Goal: Transaction & Acquisition: Book appointment/travel/reservation

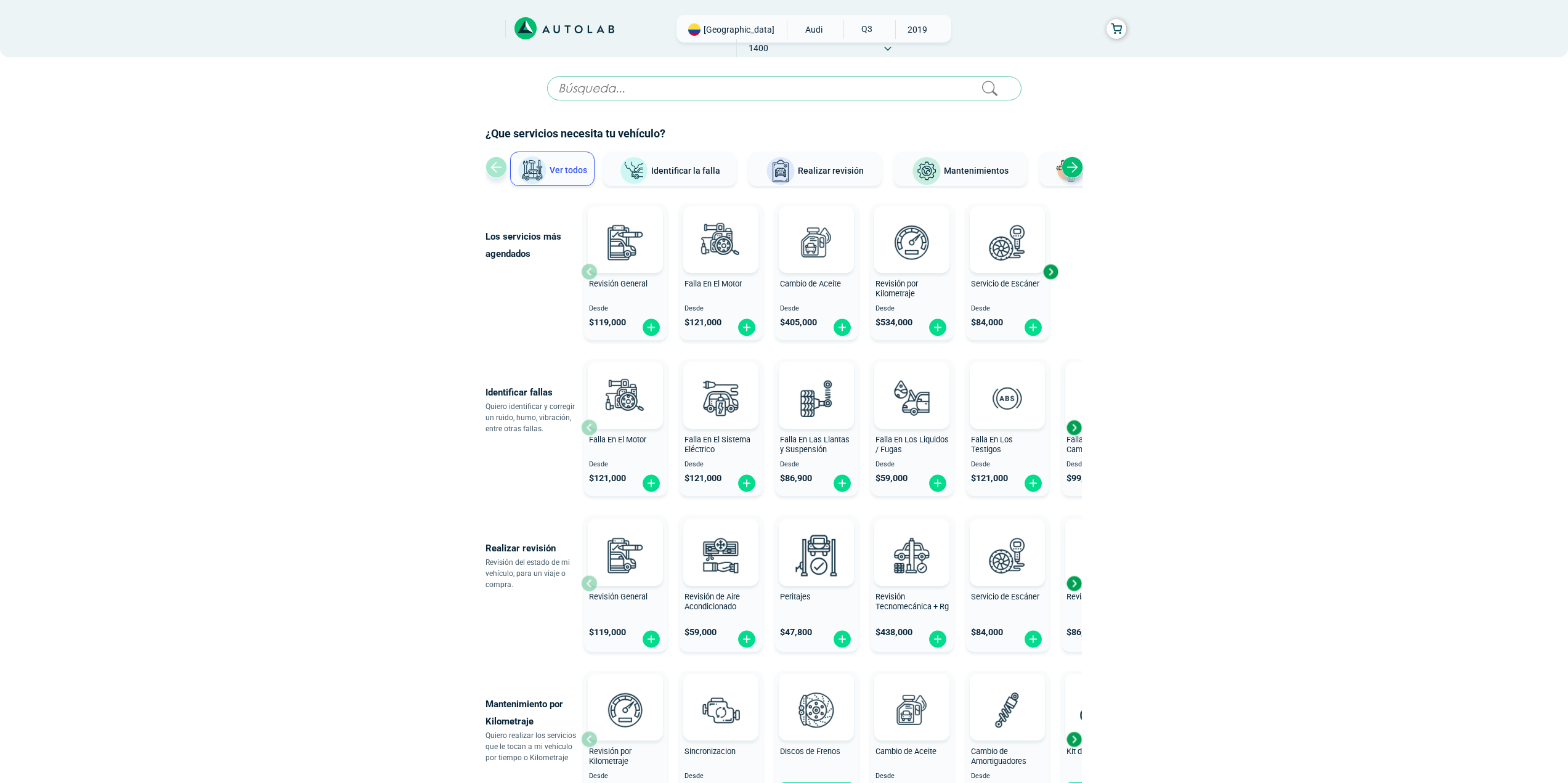
scroll to position [165, 0]
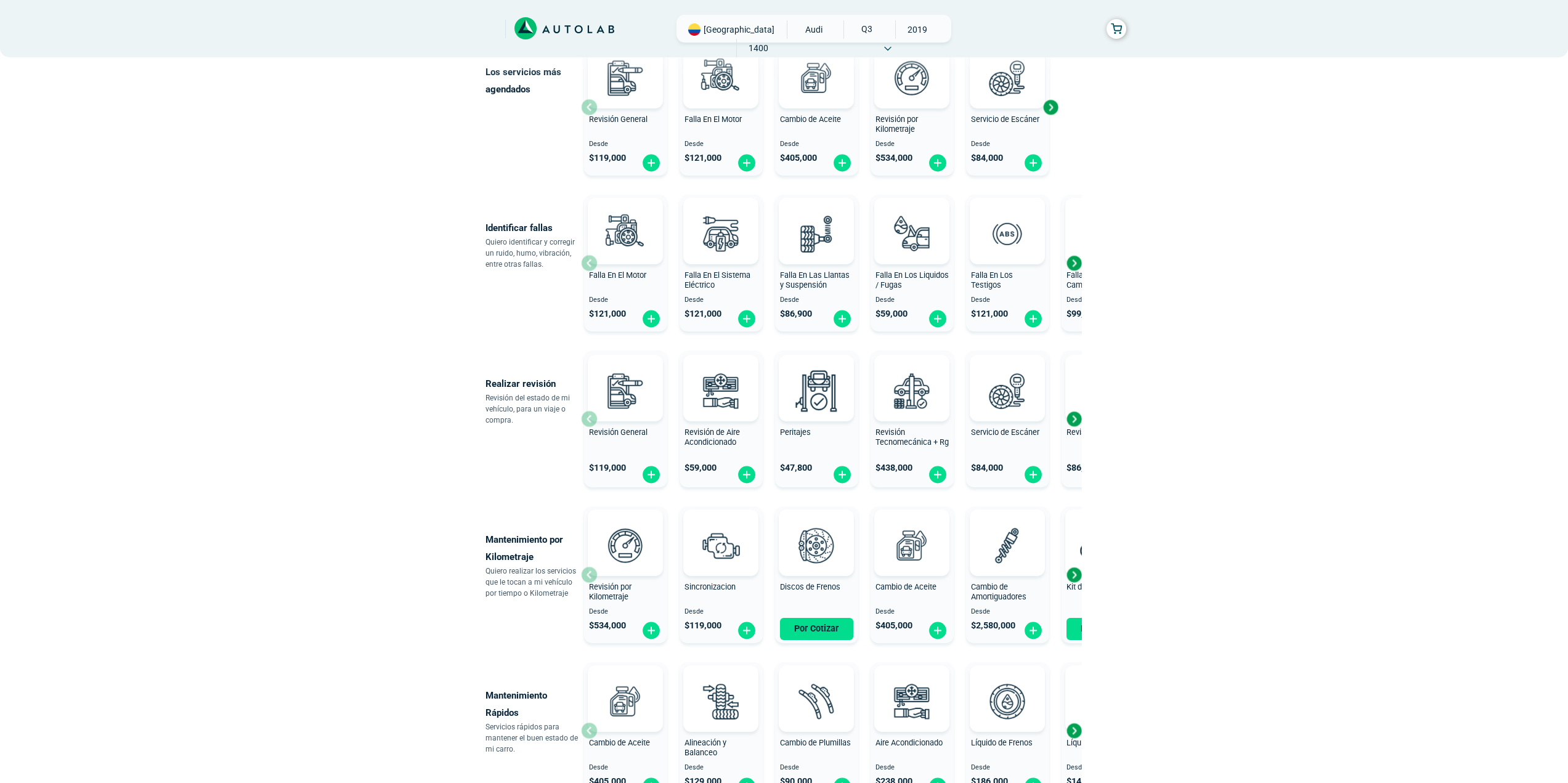
click at [1071, 264] on div "Next slide" at bounding box center [1073, 263] width 19 height 19
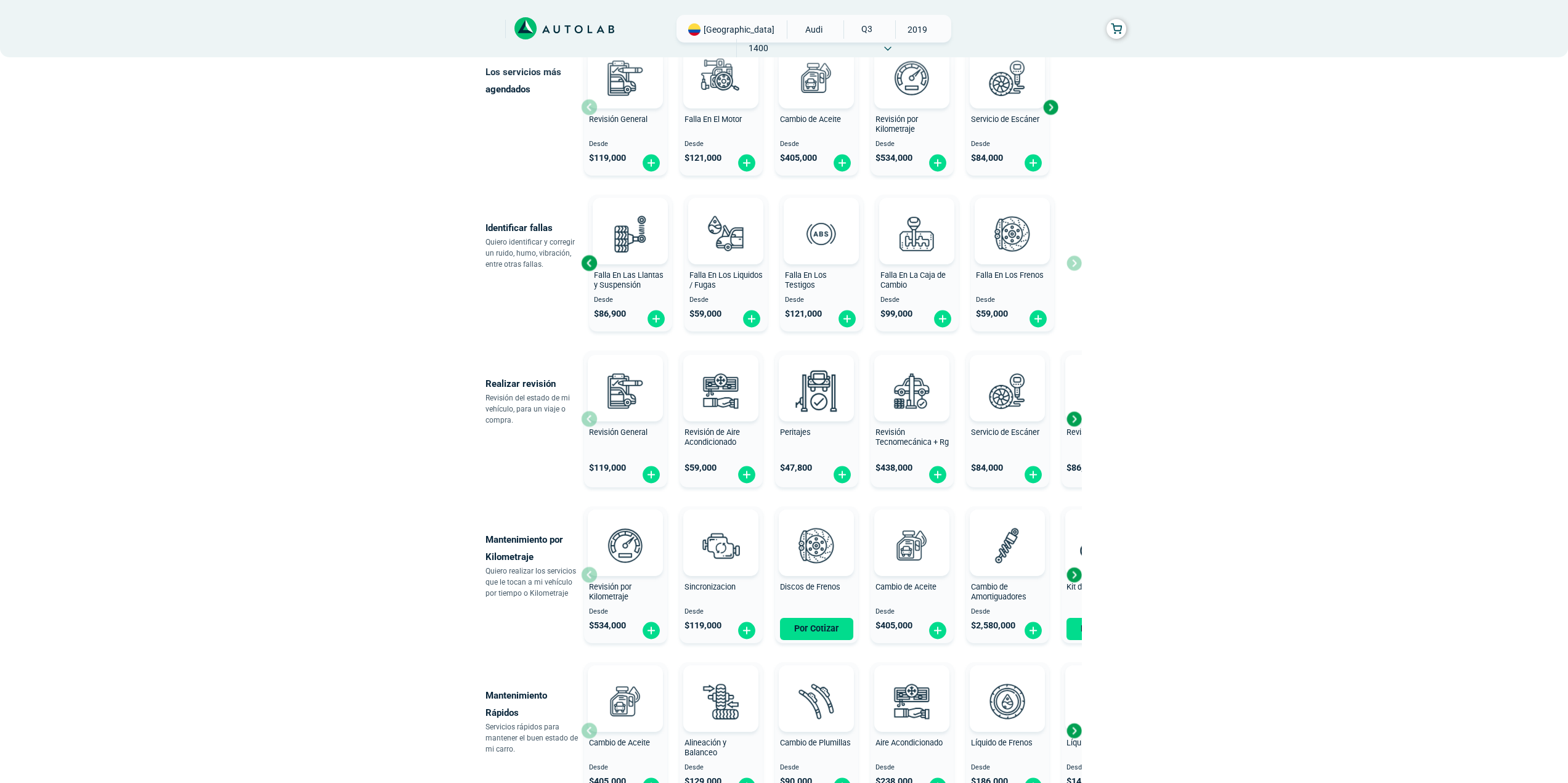
click at [1071, 264] on div "Falla En El Motor Desde $ 121,000 Falla En El Sistema Eléctrico Desde $ 121,000…" at bounding box center [831, 263] width 501 height 147
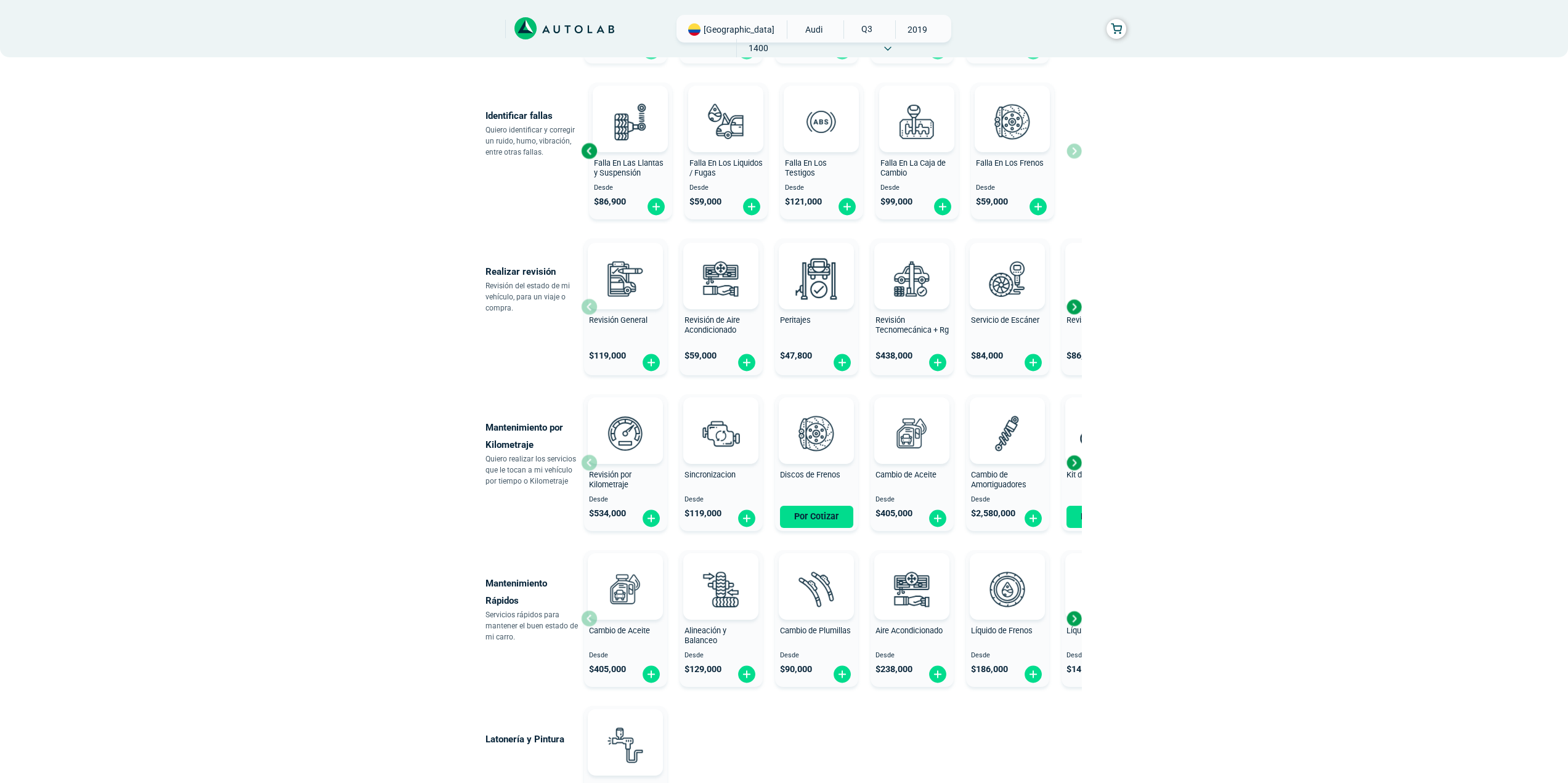
scroll to position [328, 0]
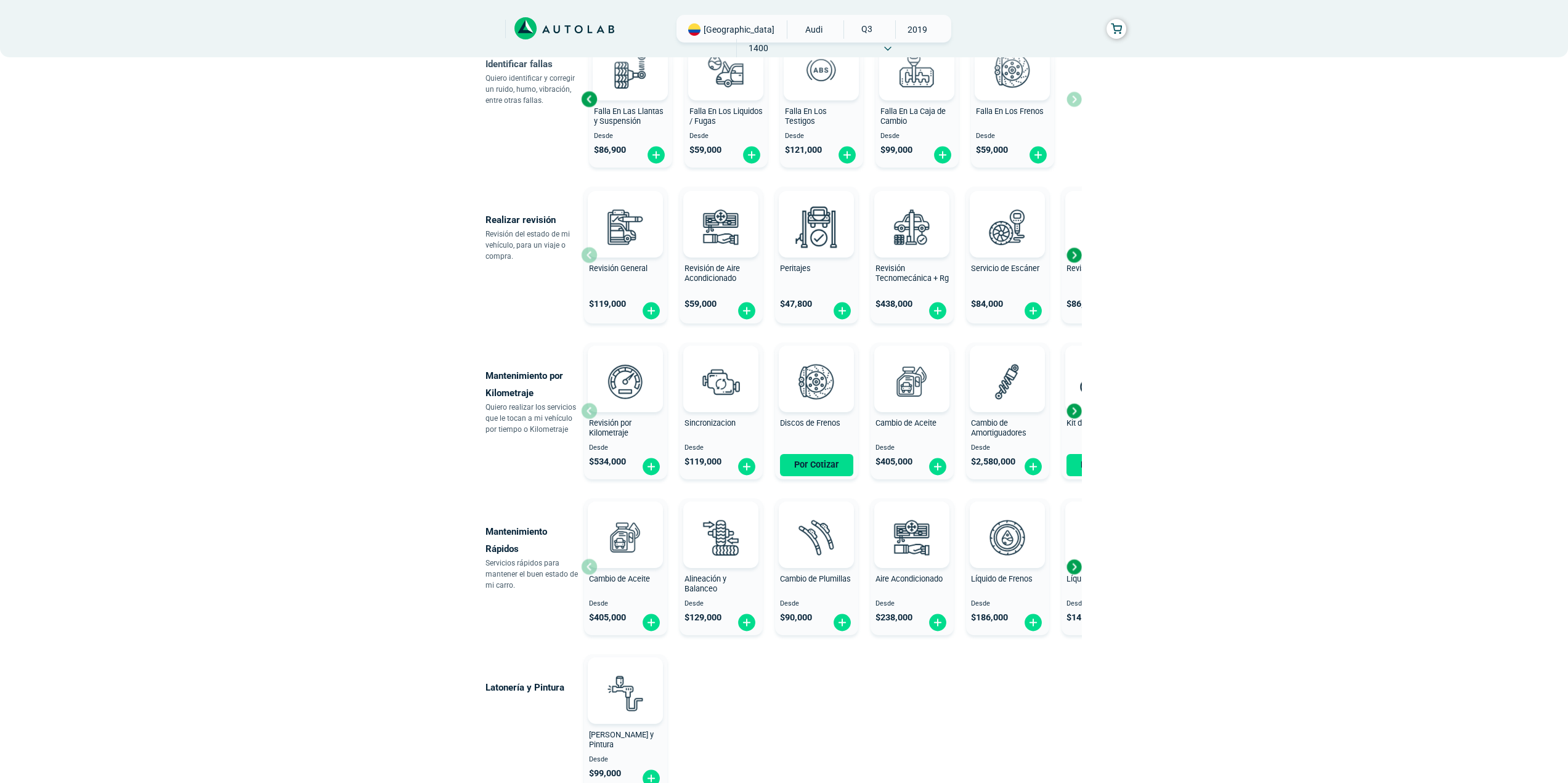
click at [1079, 255] on div "Next slide" at bounding box center [1073, 255] width 19 height 19
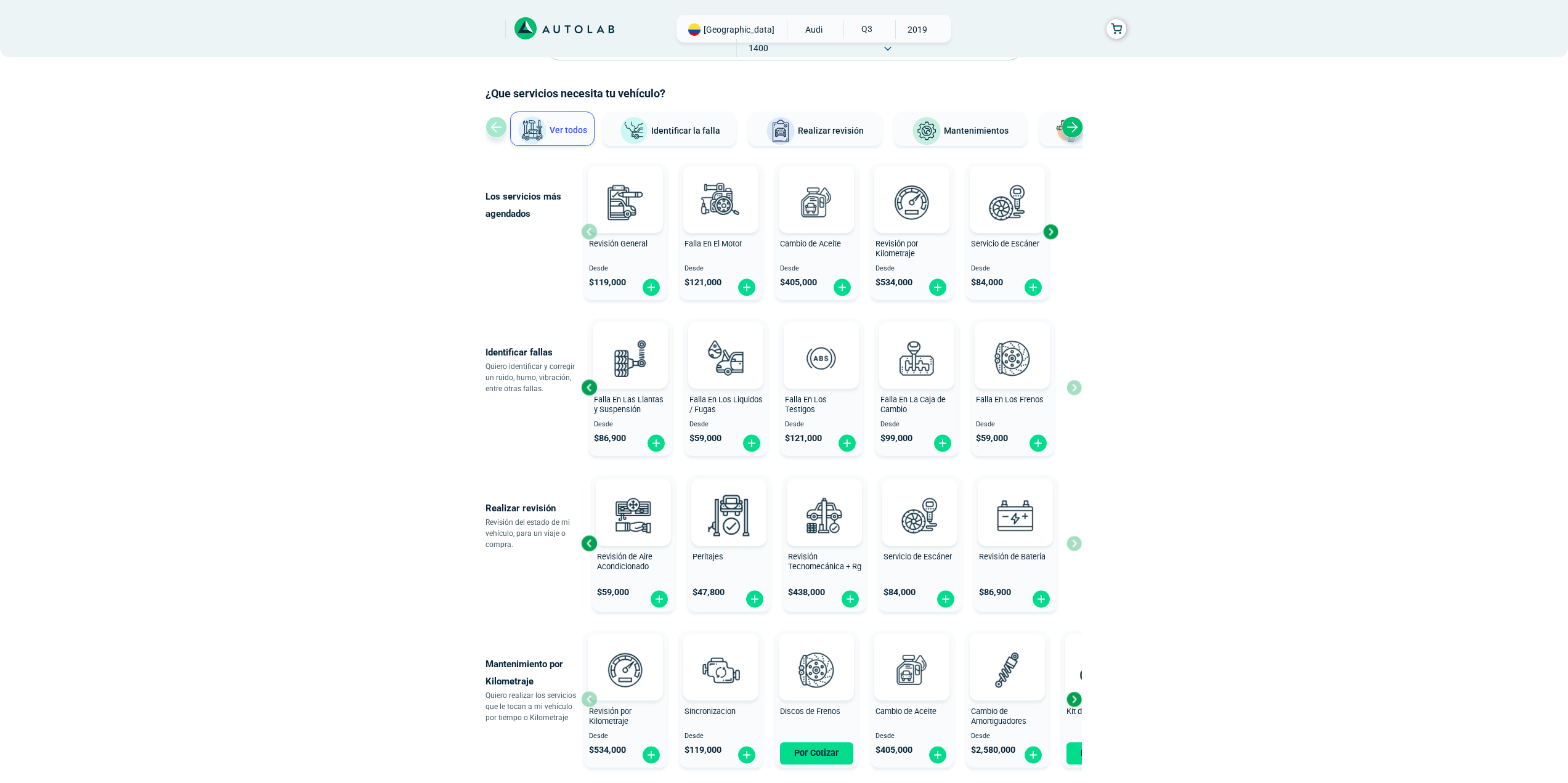
scroll to position [0, 0]
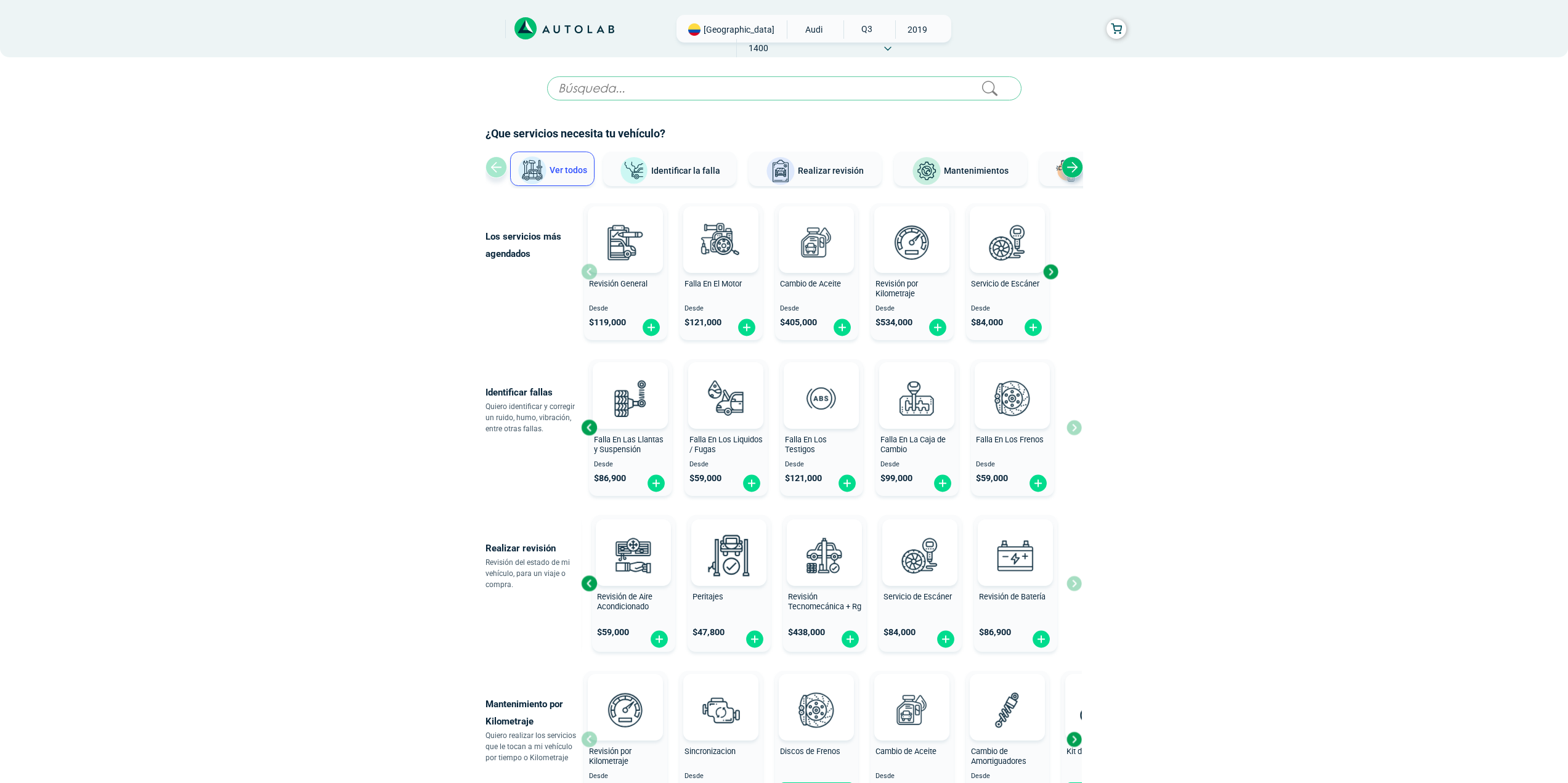
click at [585, 428] on div "Previous slide" at bounding box center [589, 428] width 19 height 19
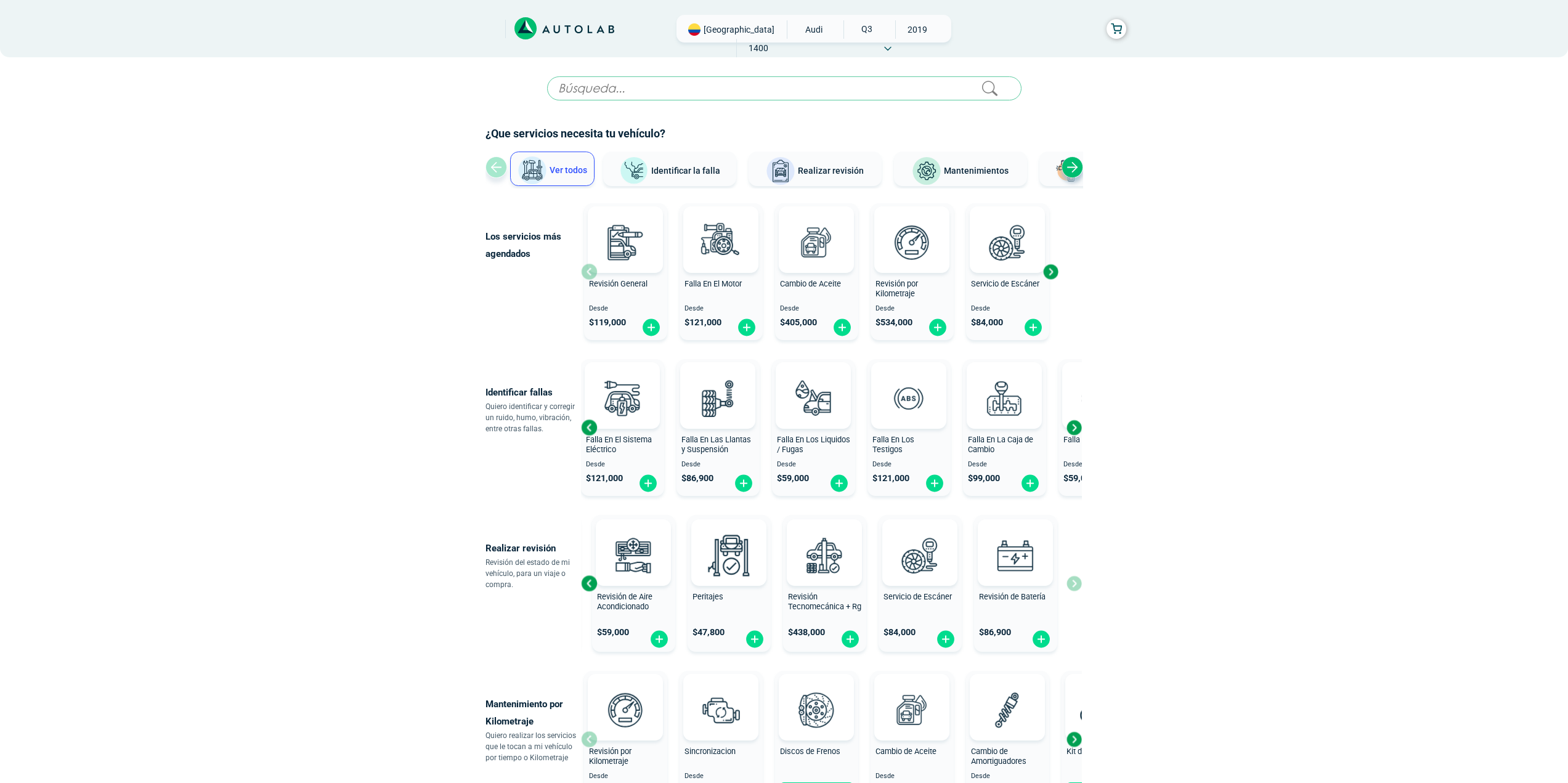
click at [584, 426] on div "Previous slide" at bounding box center [589, 428] width 19 height 19
click at [584, 426] on div "Falla En El Motor Desde $ 121,000" at bounding box center [625, 428] width 83 height 131
click at [808, 598] on span "Revisión Tecnomecánica + Rg" at bounding box center [825, 602] width 73 height 20
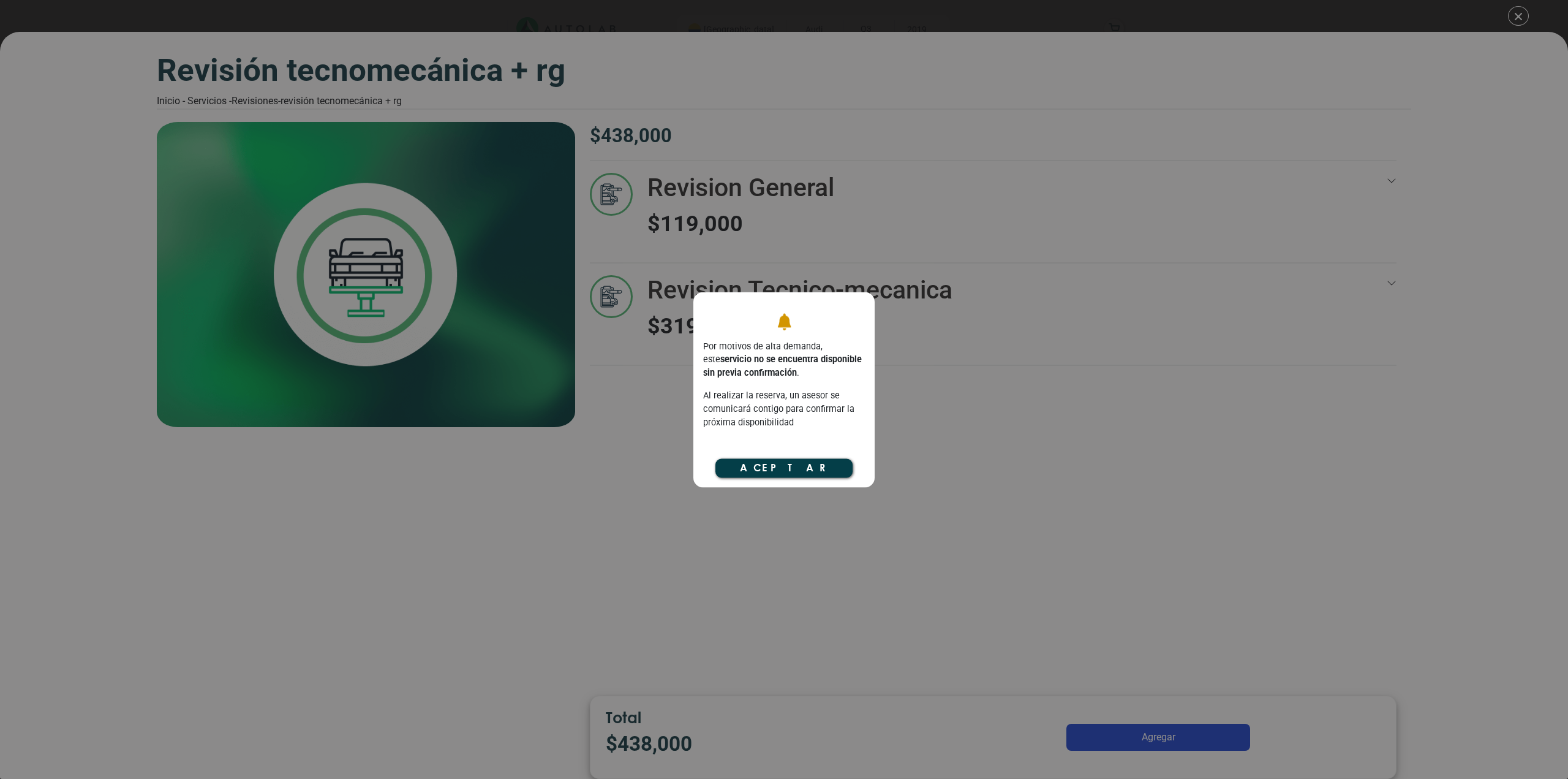
click at [790, 473] on button "Aceptar" at bounding box center [784, 468] width 137 height 19
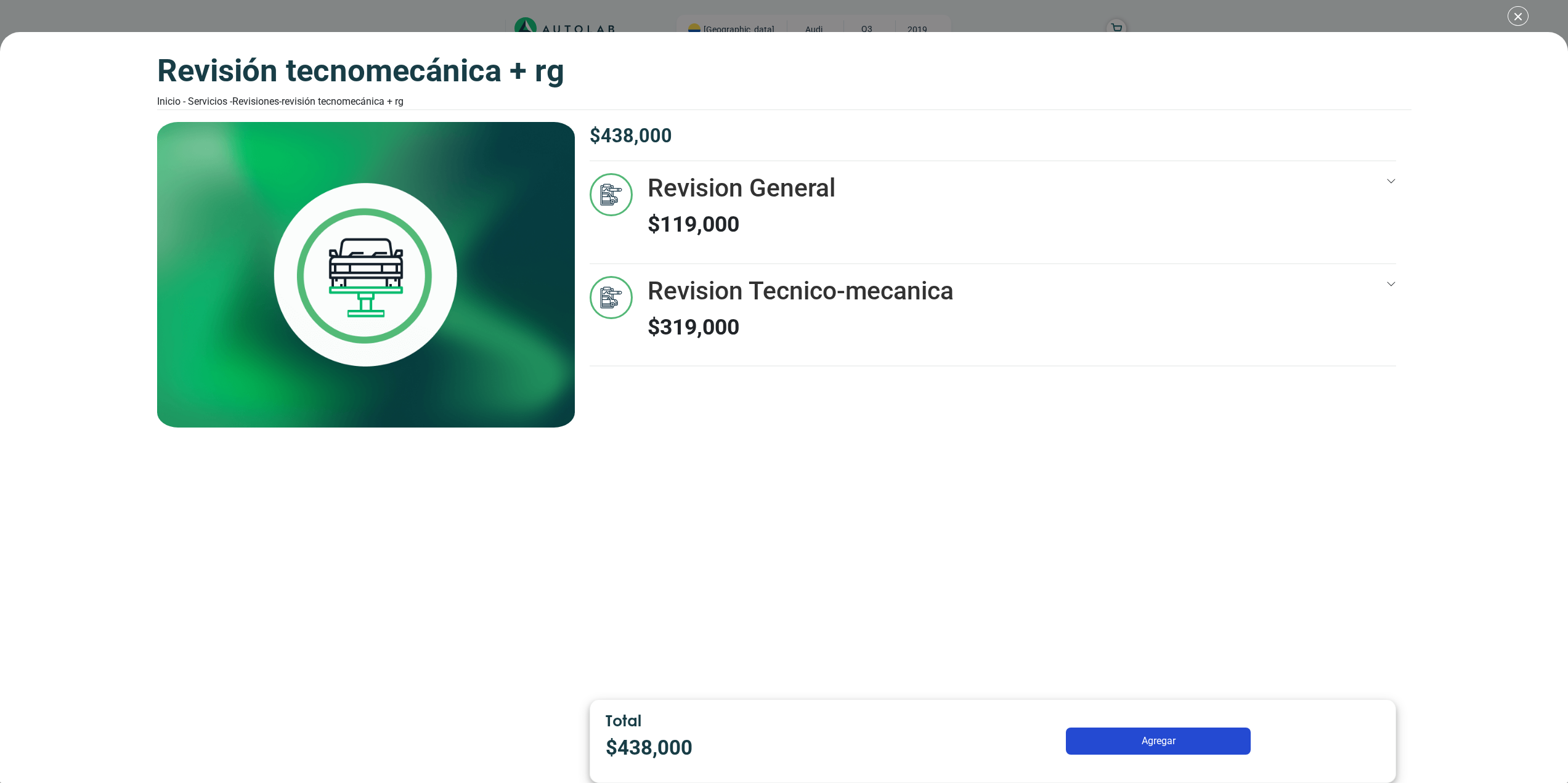
click at [1518, 12] on div "Revisión Tecnomecánica + rg Inicio - Servicios - Revisiones - Revisión Tecnomec…" at bounding box center [784, 392] width 1568 height 783
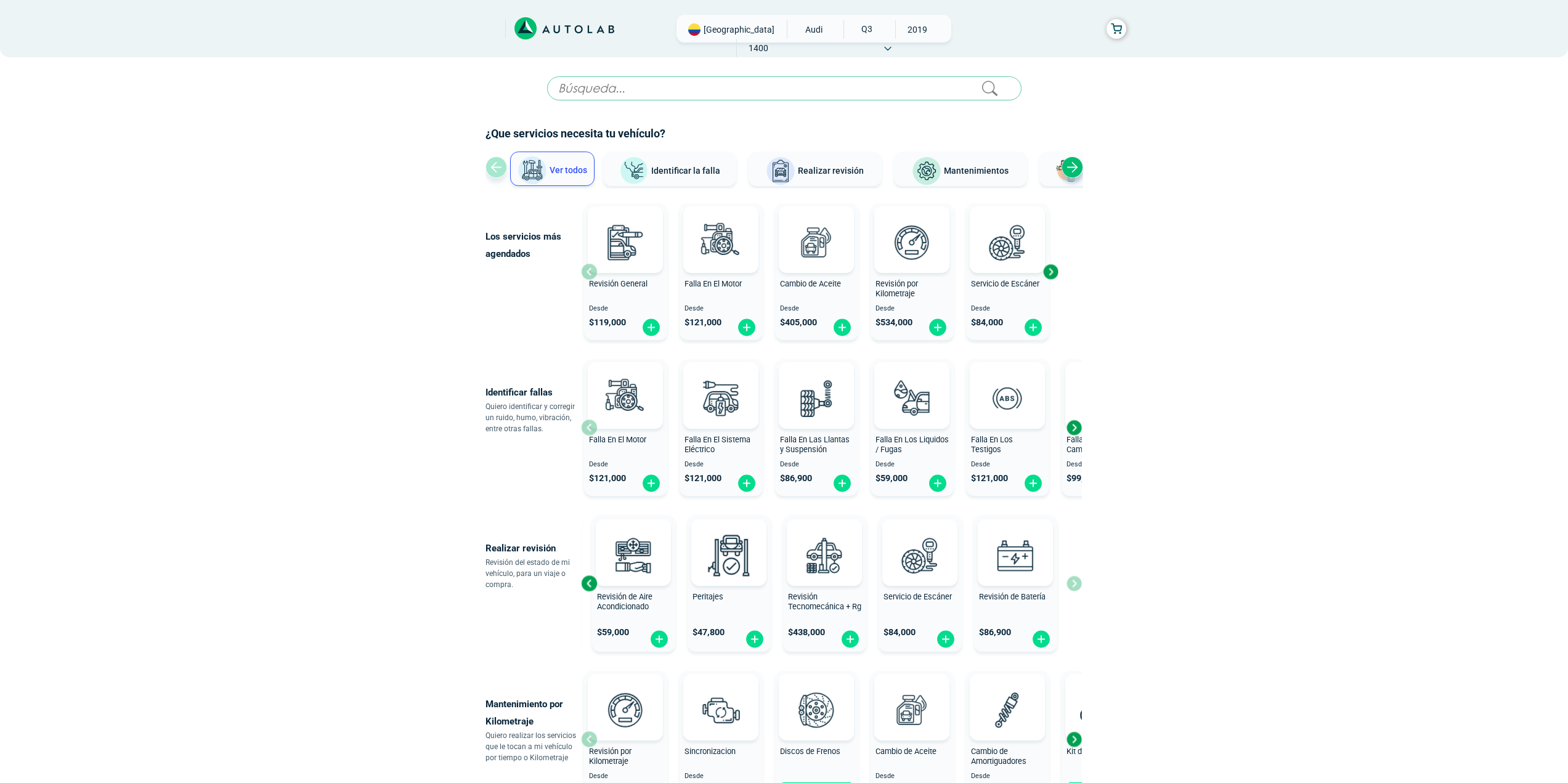
click at [913, 447] on span "Falla En Los Liquidos / Fugas" at bounding box center [912, 444] width 73 height 20
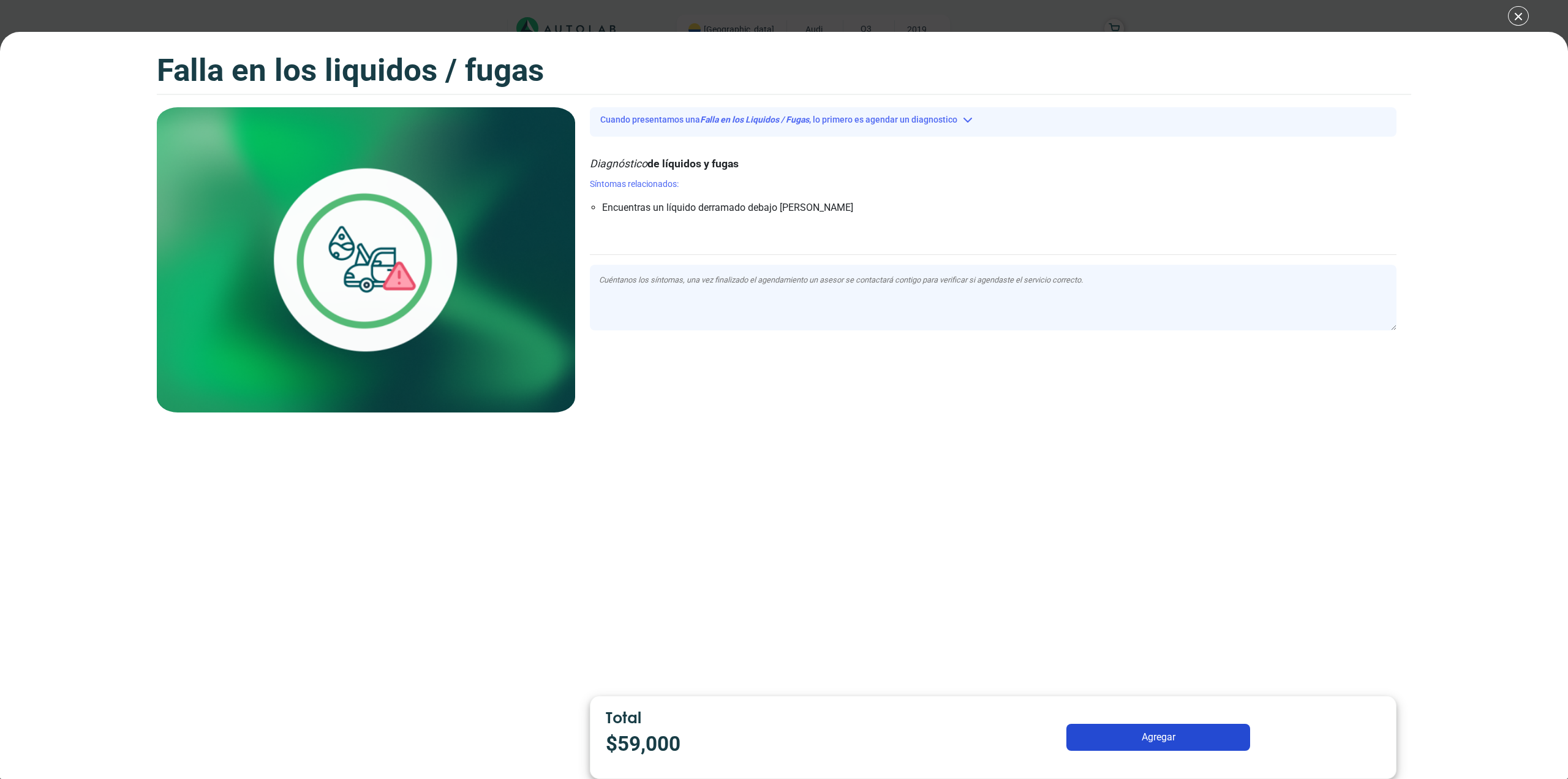
drag, startPoint x: 682, startPoint y: 314, endPoint x: 638, endPoint y: 329, distance: 46.5
click at [635, 360] on div "Cuando presentamos una Falla en los Liquidos / Fugas , lo primero es agendar un…" at bounding box center [993, 397] width 836 height 579
click at [1517, 17] on div "Falla en los Liquidos / Fugas Falla en los Liquidos / Fugas Cuando presentamos …" at bounding box center [784, 390] width 1568 height 779
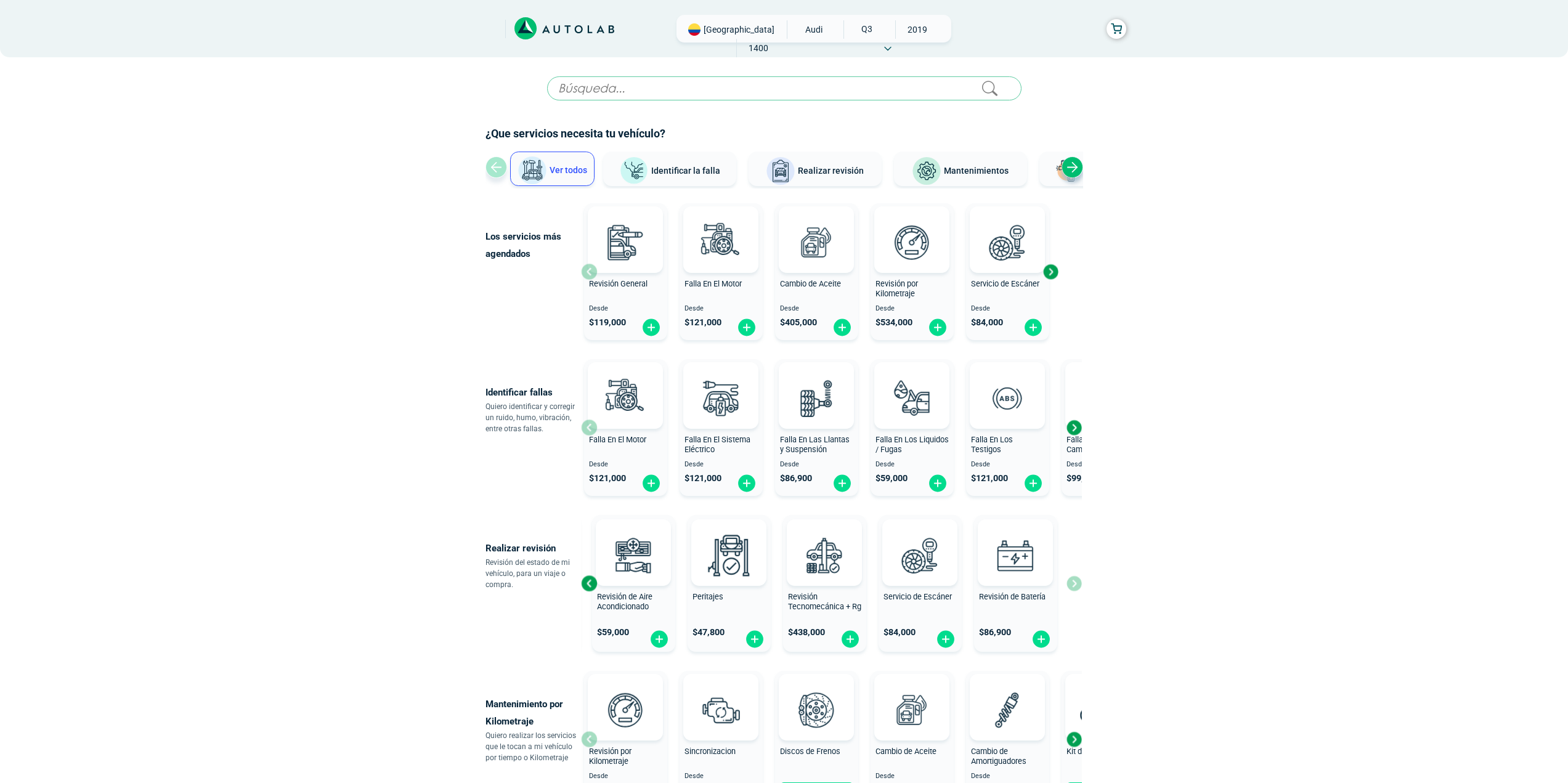
drag, startPoint x: 1095, startPoint y: 74, endPoint x: 161, endPoint y: 256, distance: 951.6
click at [160, 256] on div "× ¡Reserva tranquilo! Sin datos de tarjeta ni pagos Aquí puedes ver tus servici…" at bounding box center [784, 616] width 1568 height 1232
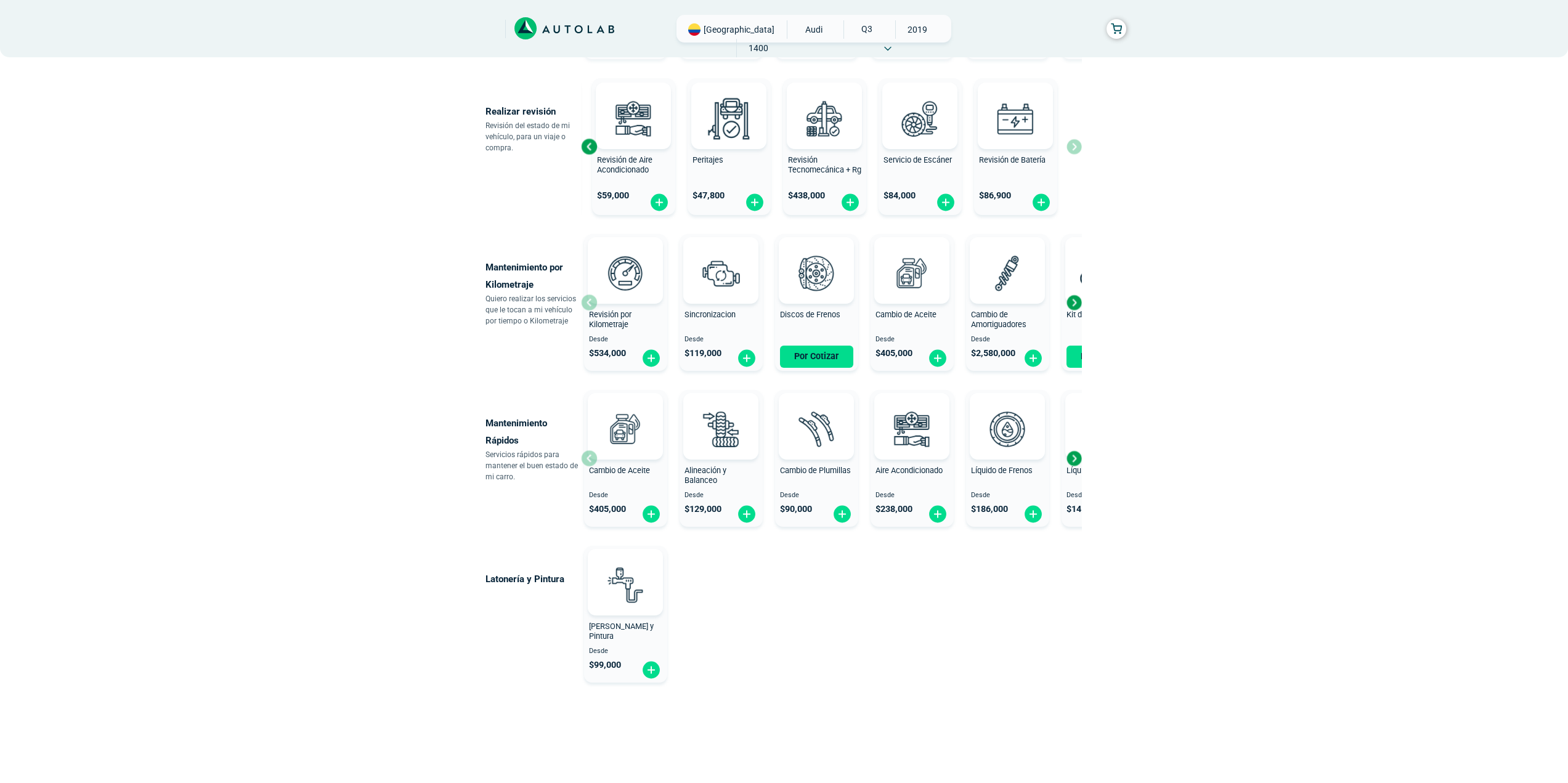
scroll to position [449, 0]
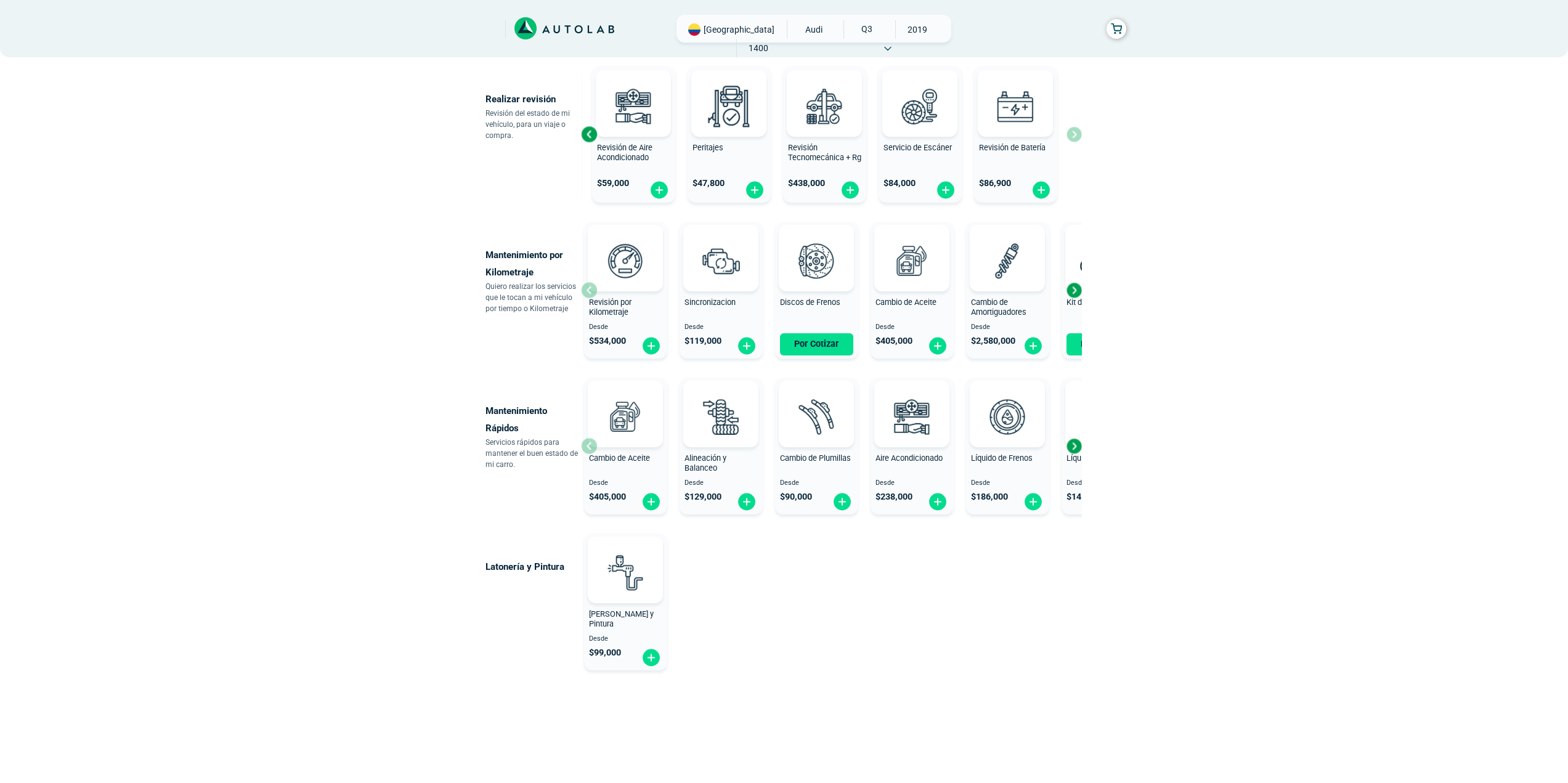
click at [1079, 442] on div "Next slide" at bounding box center [1073, 446] width 19 height 19
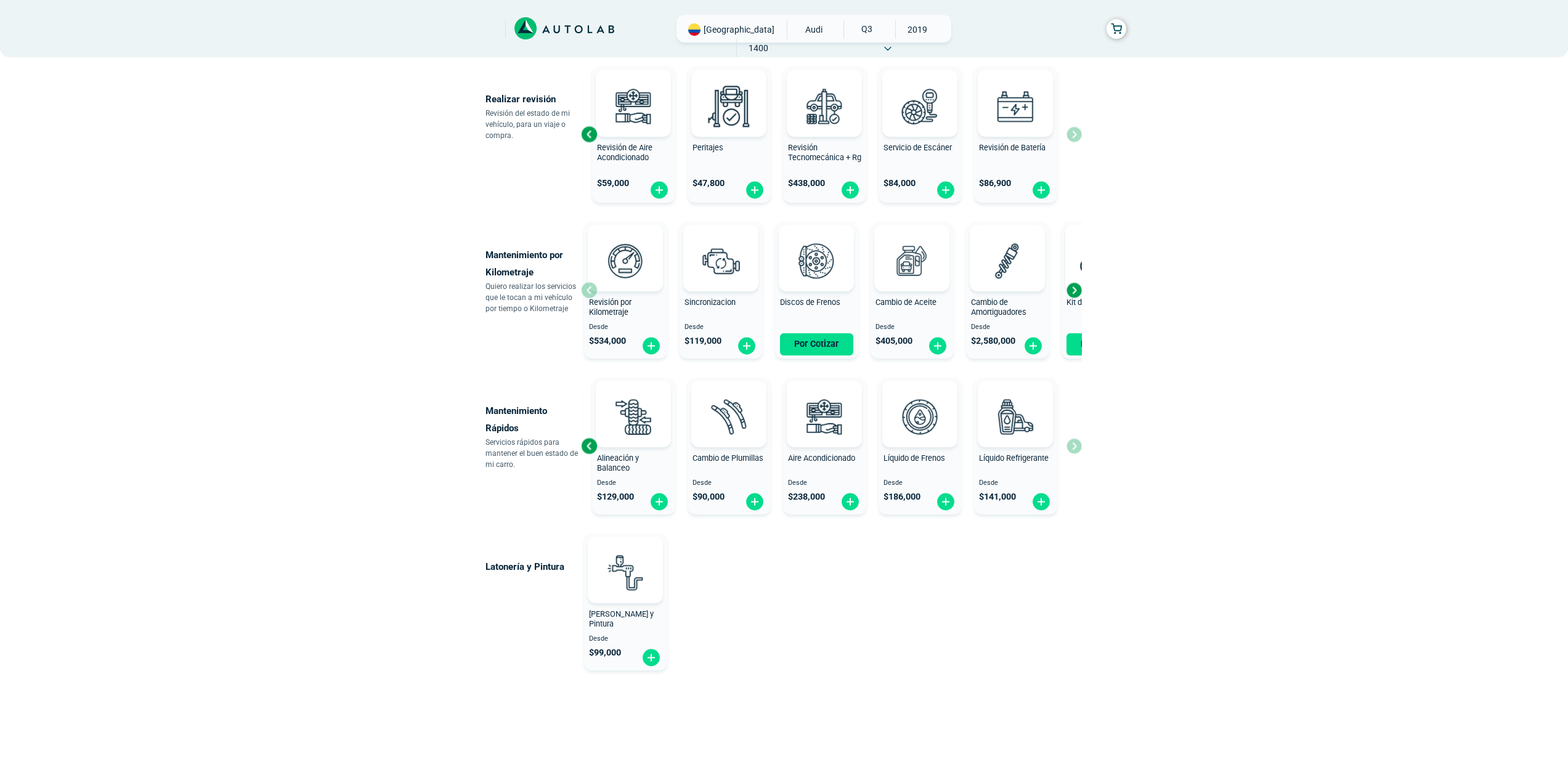
drag, startPoint x: 1087, startPoint y: 311, endPoint x: 1069, endPoint y: 309, distance: 18.1
drag, startPoint x: 1069, startPoint y: 309, endPoint x: 934, endPoint y: 595, distance: 316.3
click at [947, 593] on div "Latonería y Pintura Latoneria y Pintura Desde $ 99,000" at bounding box center [736, 602] width 501 height 147
click at [1074, 288] on div "Next slide" at bounding box center [1073, 290] width 19 height 19
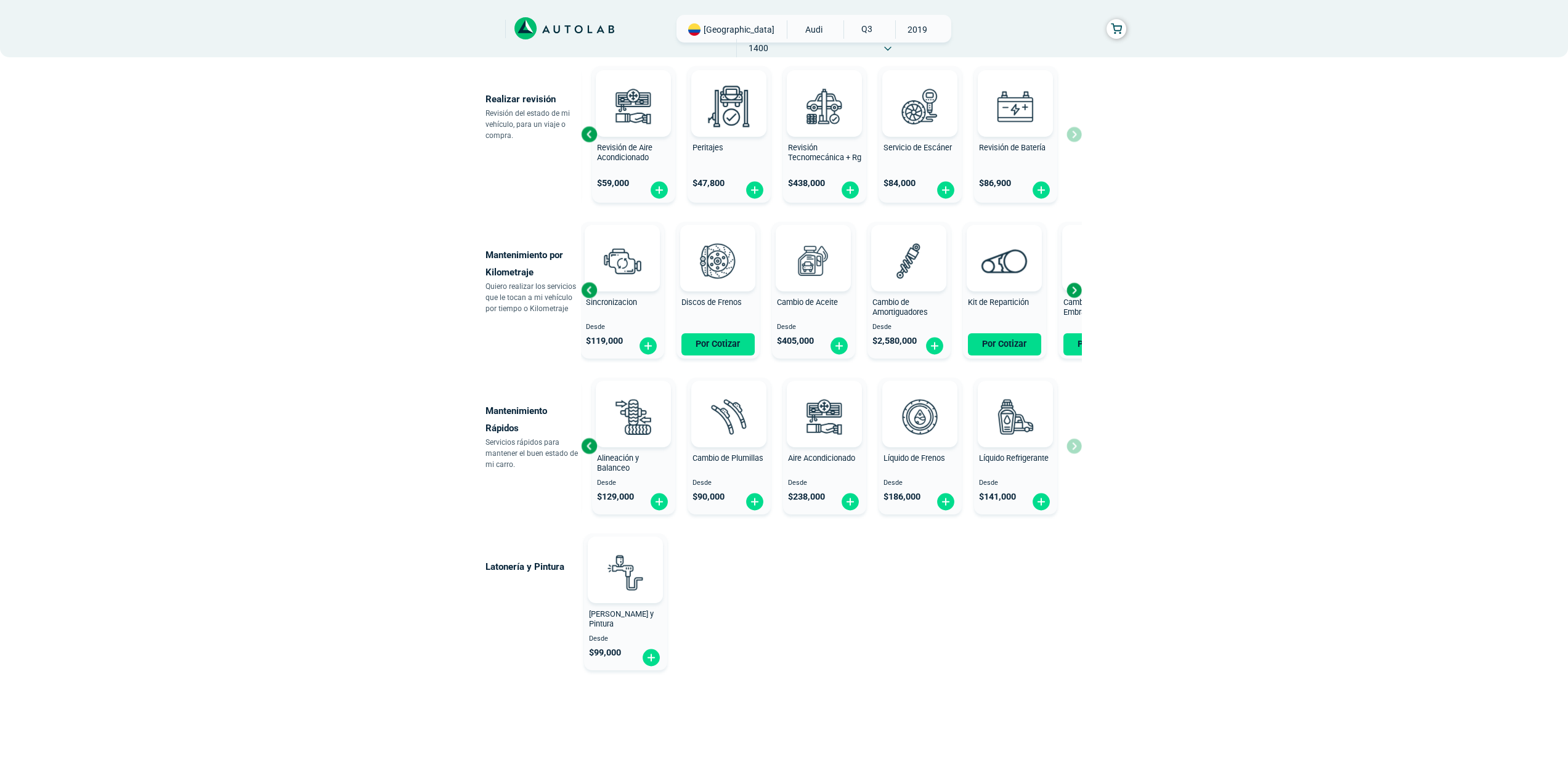
click at [1074, 288] on div "Next slide" at bounding box center [1073, 290] width 19 height 19
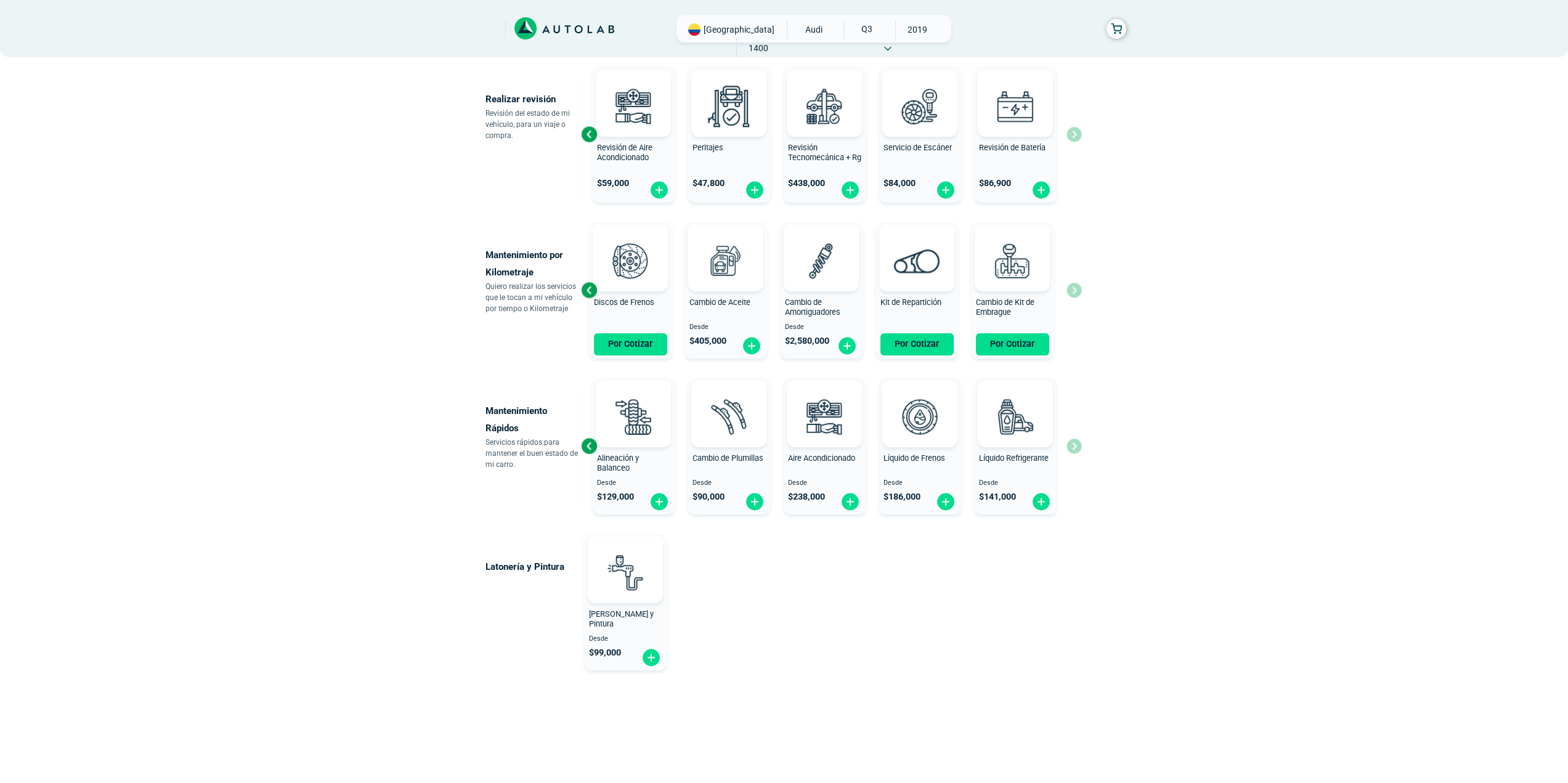
click at [585, 293] on div "Previous slide" at bounding box center [589, 290] width 19 height 19
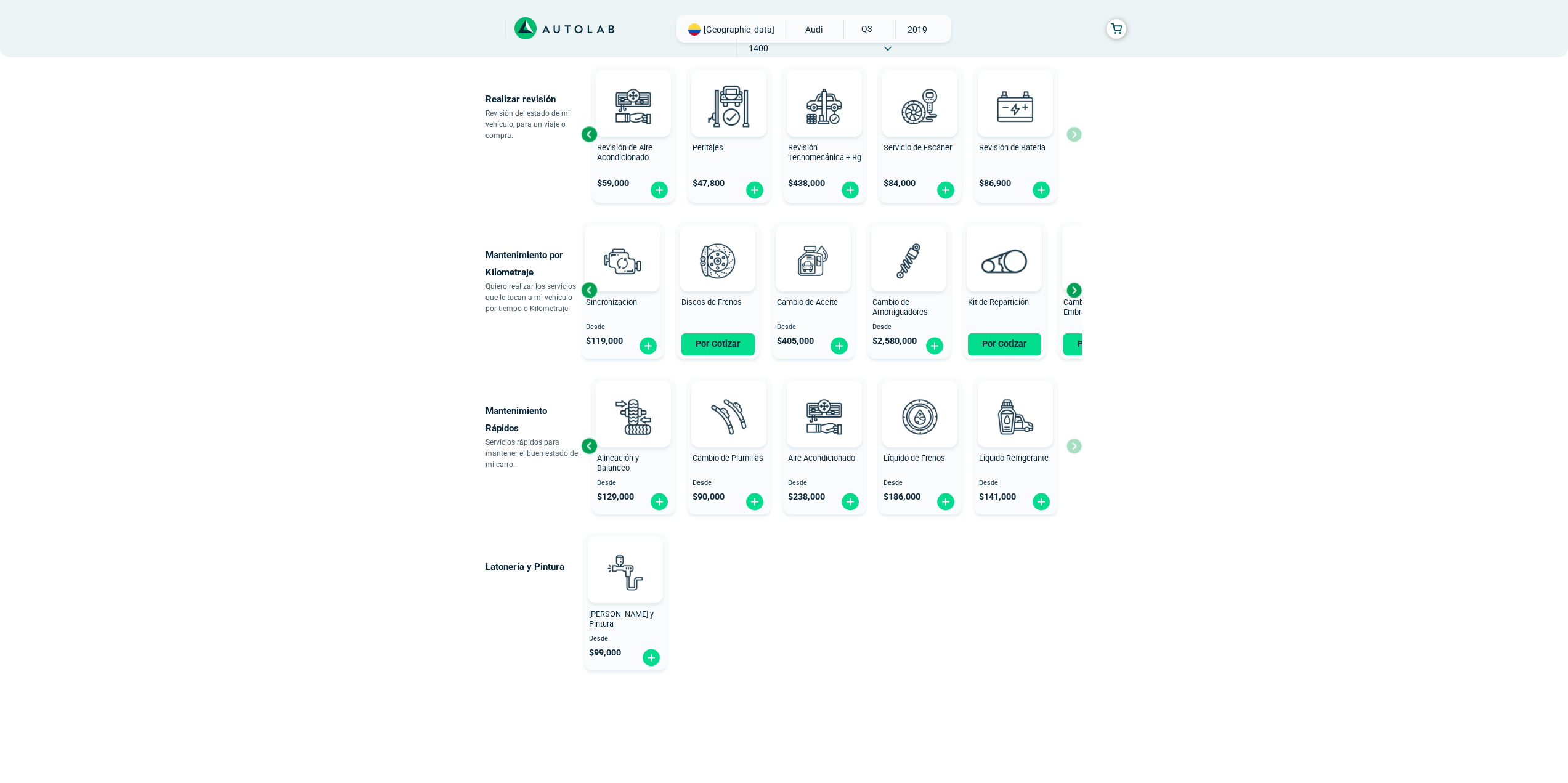
click at [584, 293] on div "Previous slide" at bounding box center [589, 290] width 19 height 19
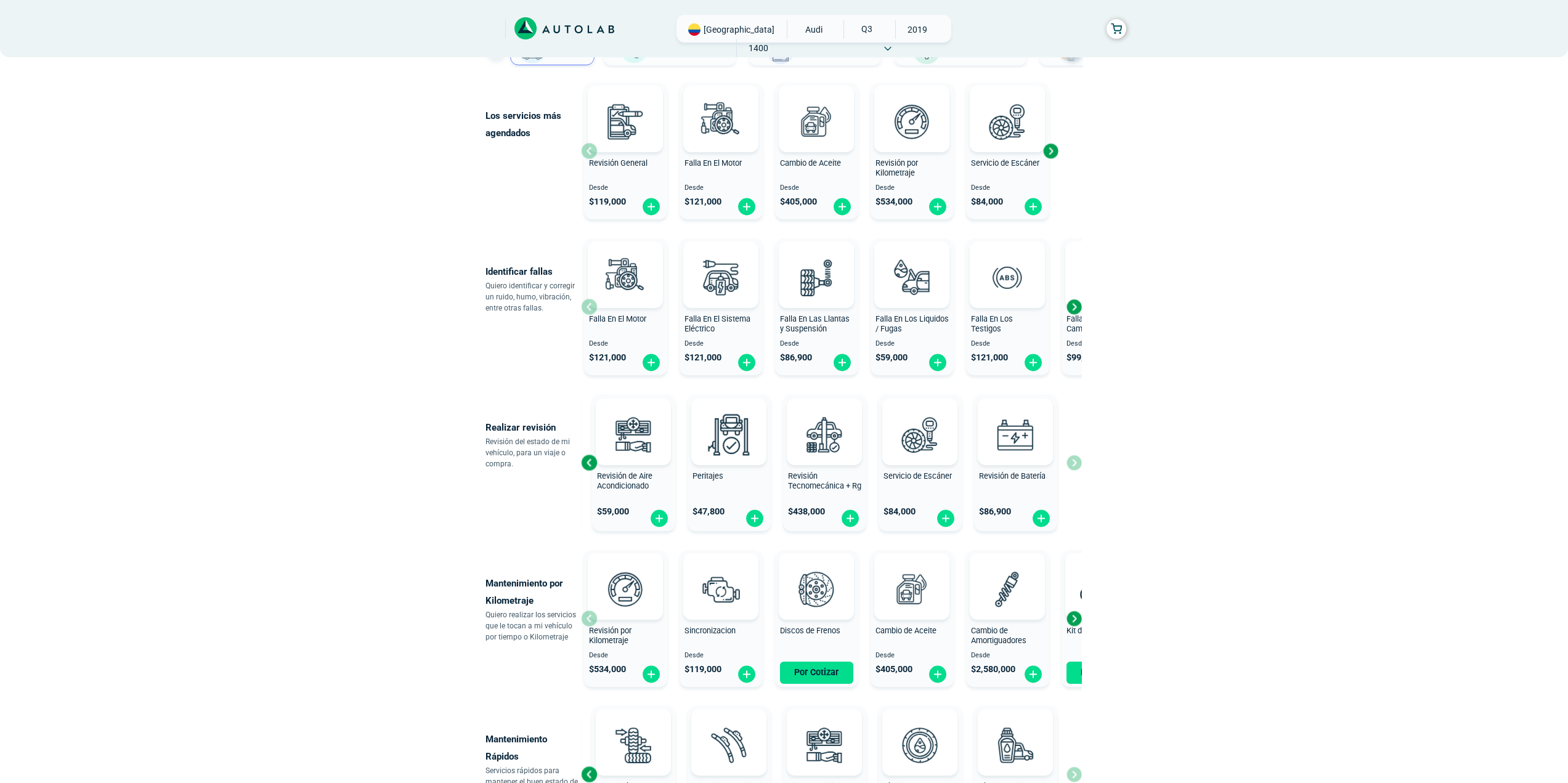
scroll to position [285, 0]
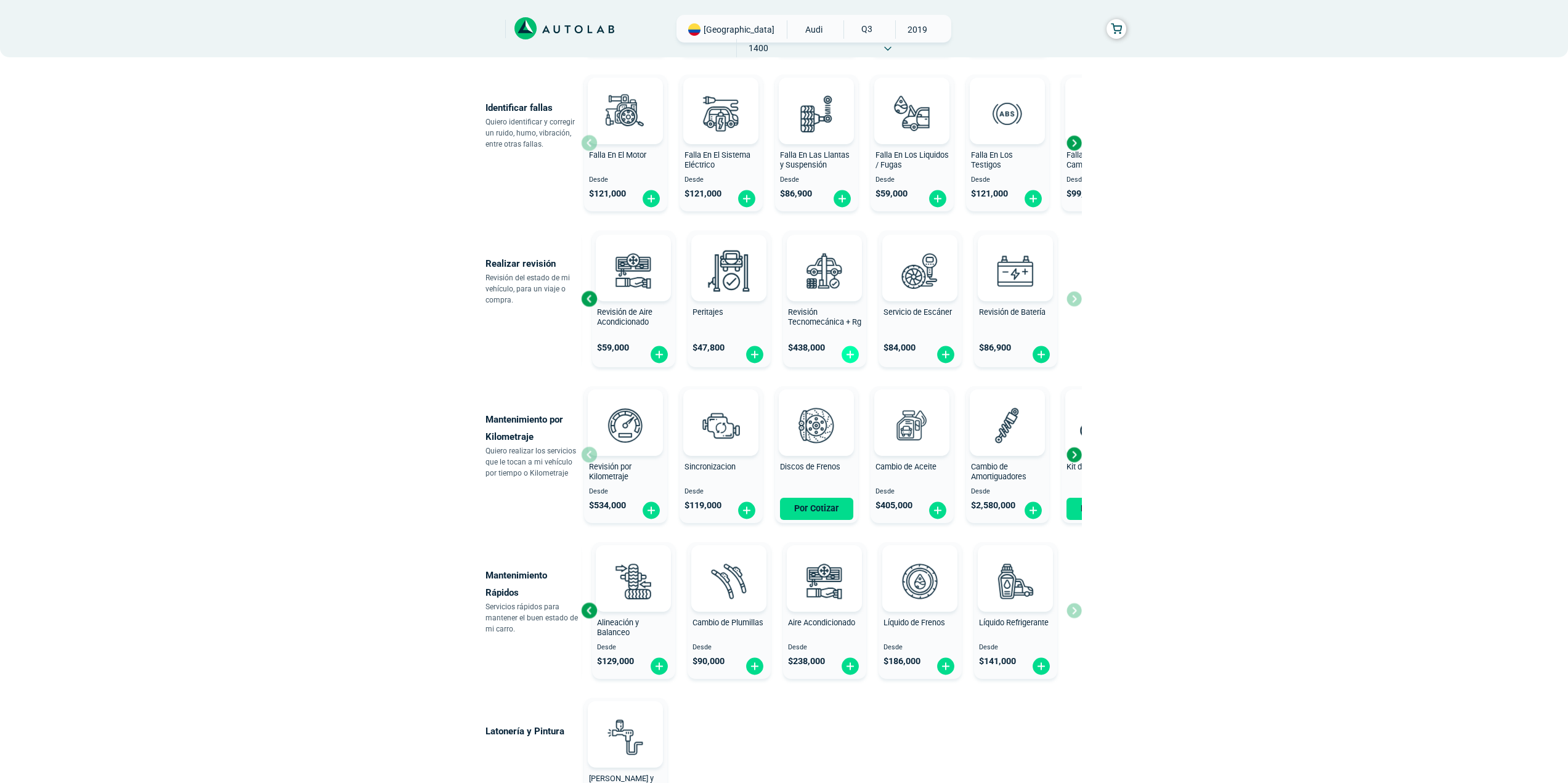
click at [850, 349] on img at bounding box center [850, 354] width 20 height 19
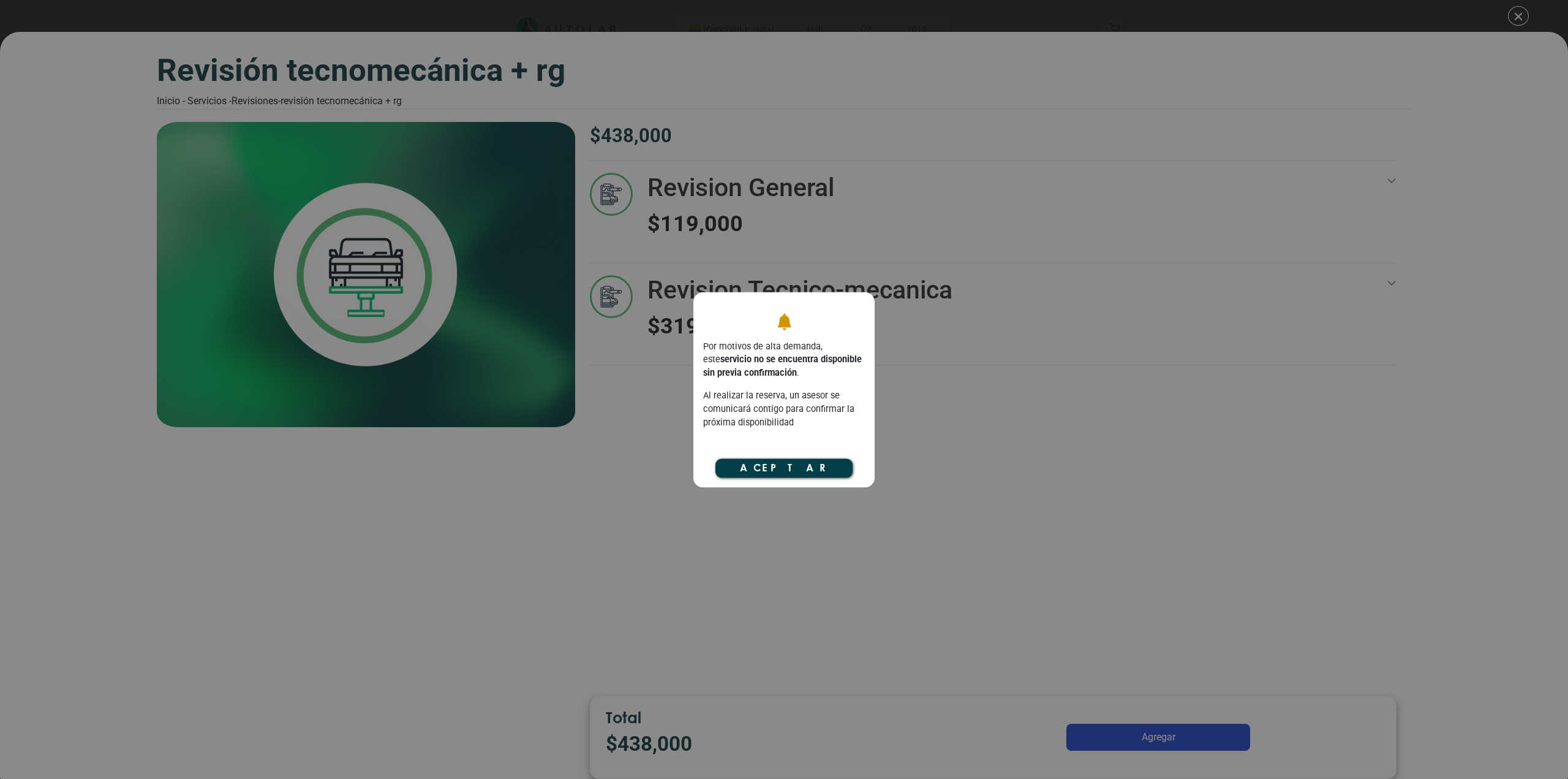
click at [752, 468] on button "Aceptar" at bounding box center [784, 468] width 137 height 19
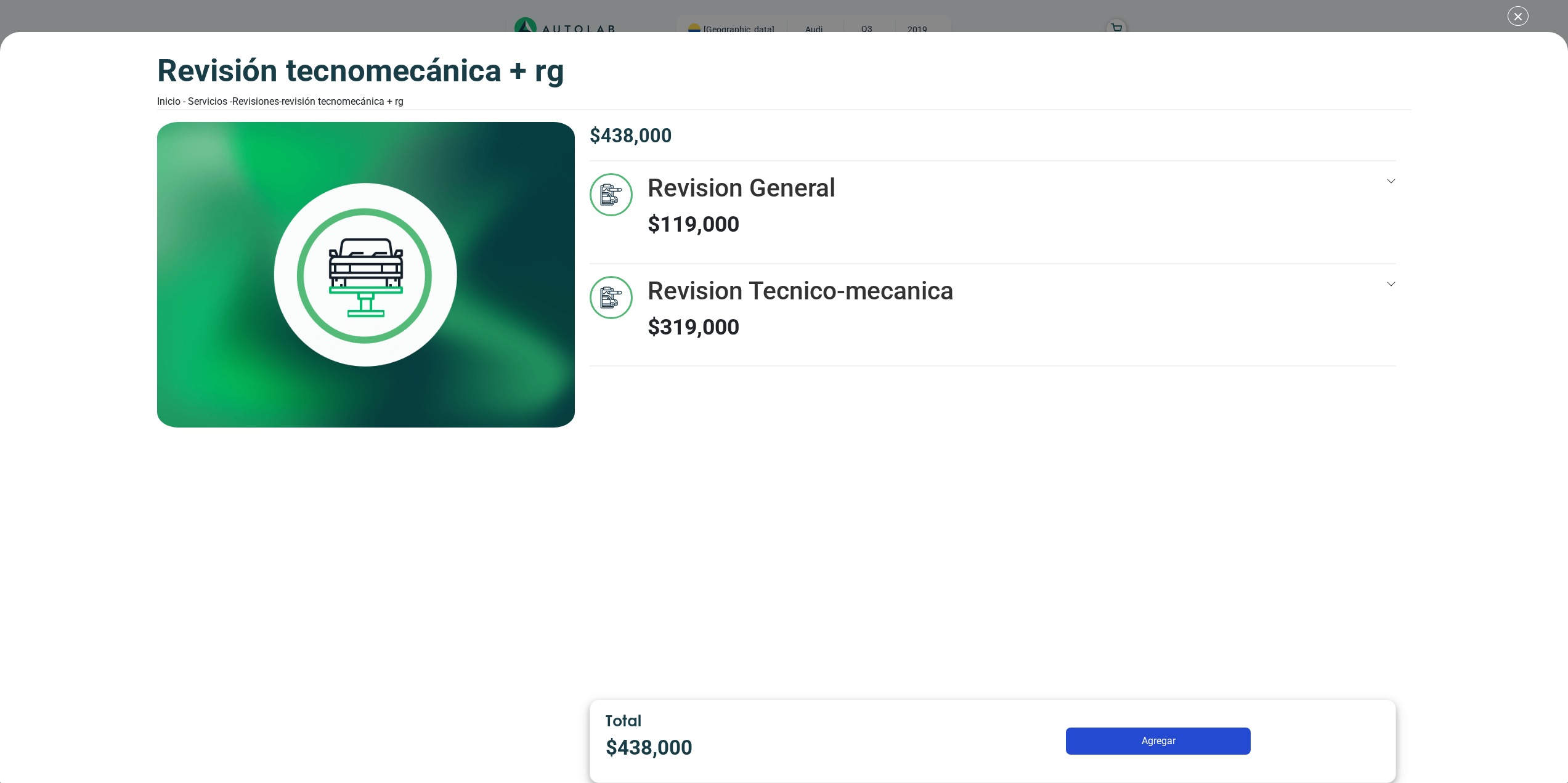
click at [1183, 744] on button "Agregar" at bounding box center [1158, 741] width 185 height 27
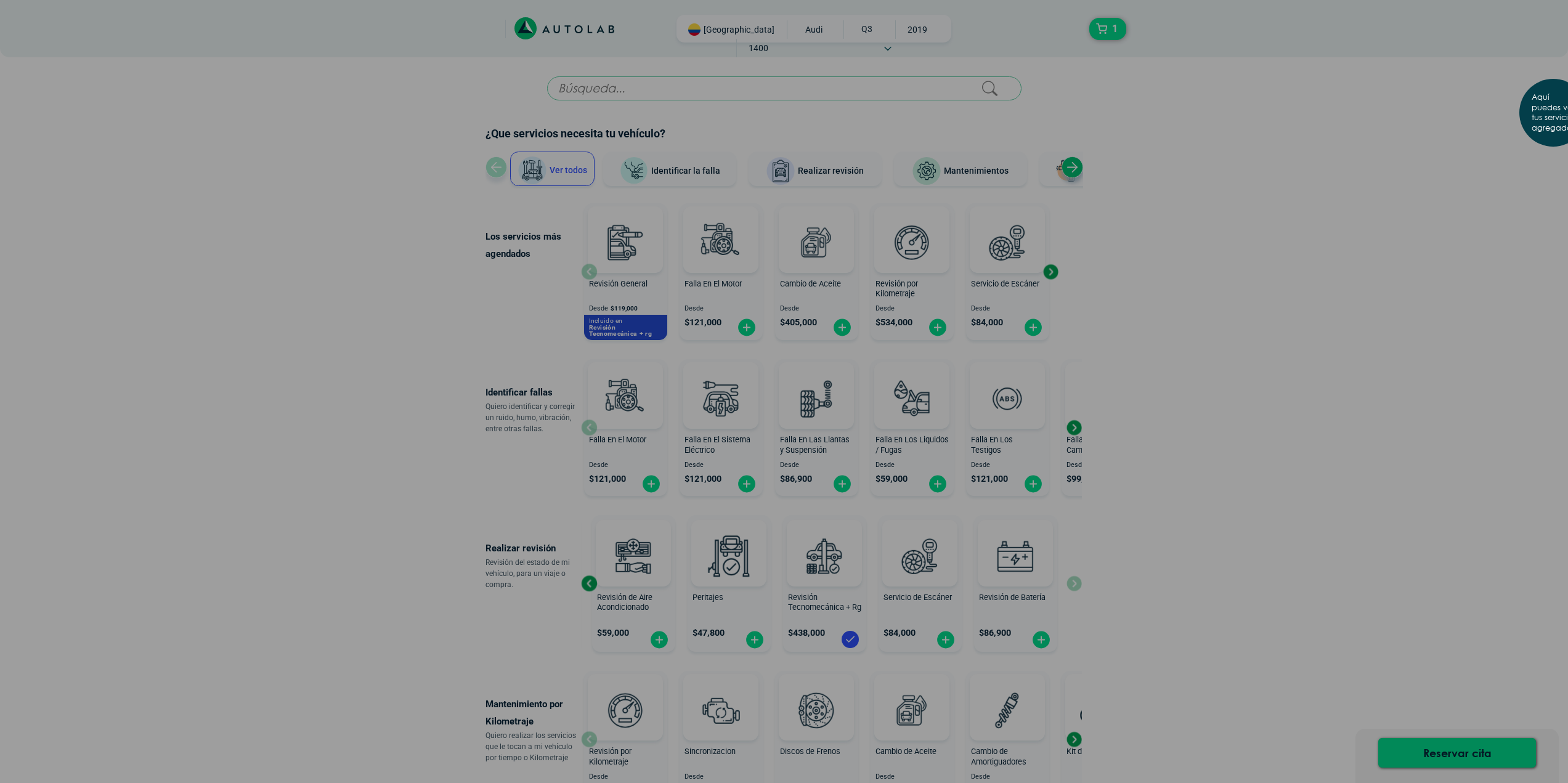
click at [1108, 25] on div "Aquí puedes ver tus servicios agregados. OK .aex,.bex{fill:none!important;strok…" at bounding box center [784, 392] width 1568 height 783
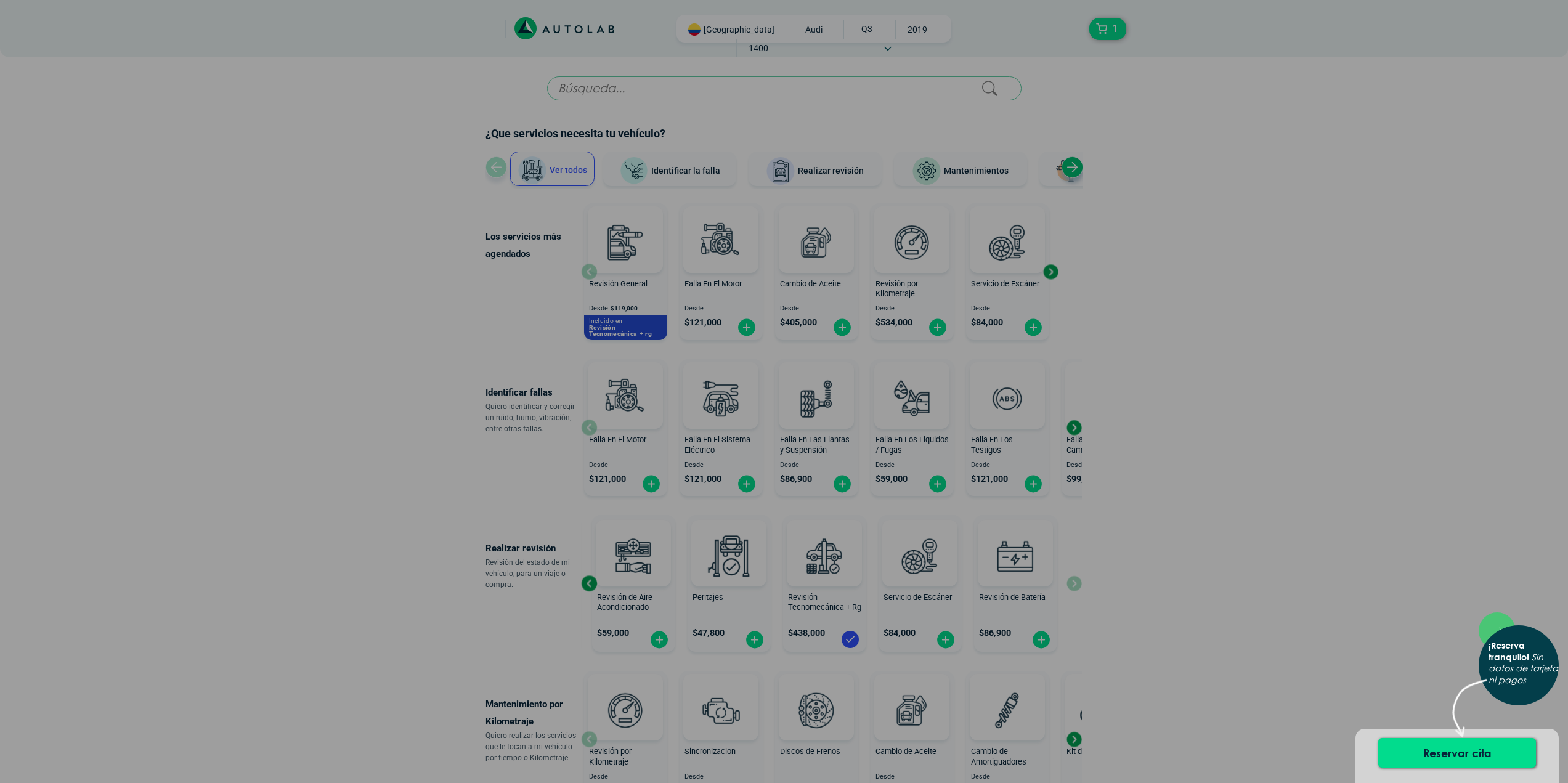
click at [1349, 309] on div "× ¡Reserva tranquilo! Sin datos de tarjeta ni pagos" at bounding box center [784, 392] width 1568 height 783
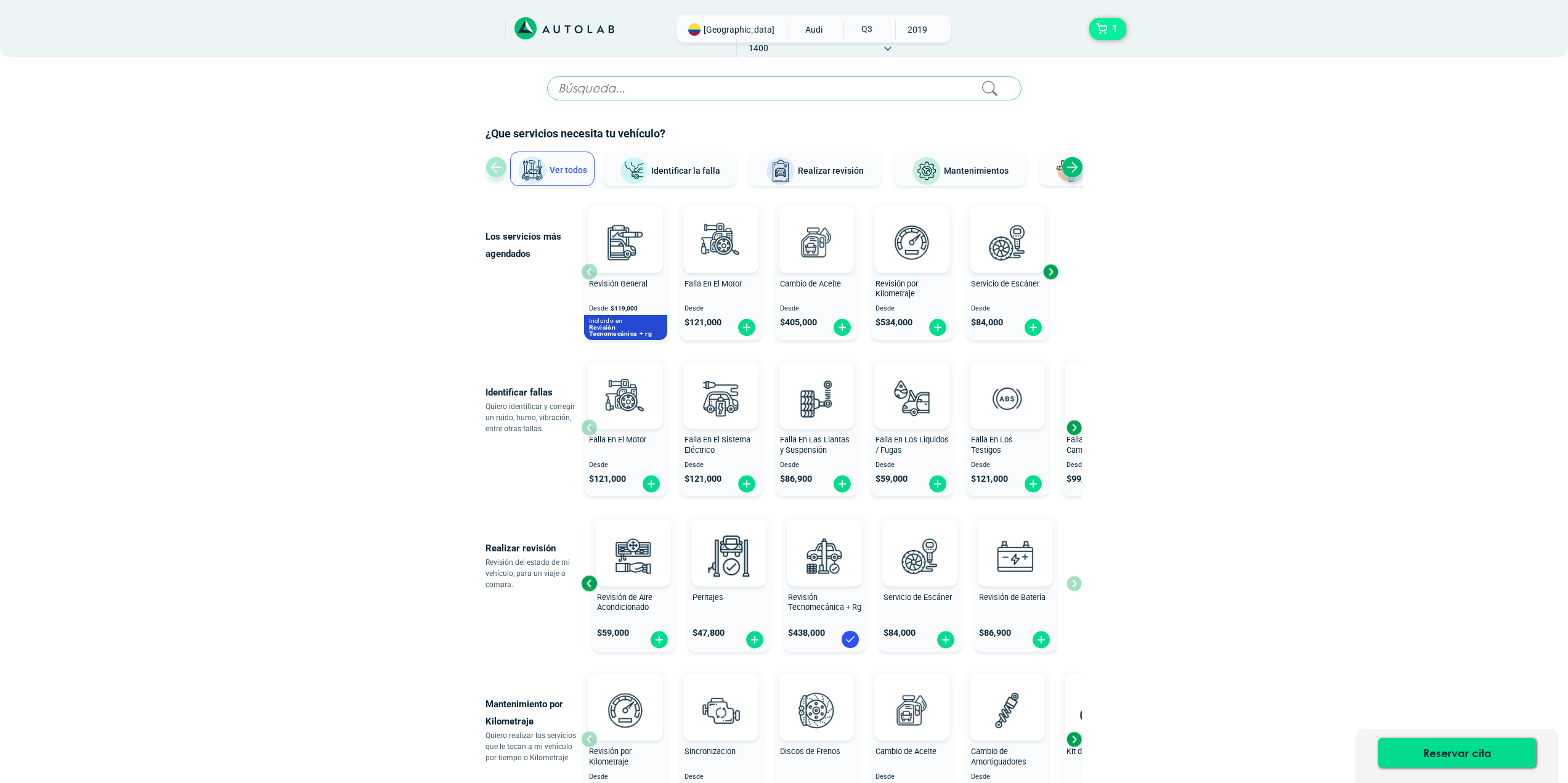
click at [1103, 20] on button "1" at bounding box center [1108, 29] width 37 height 22
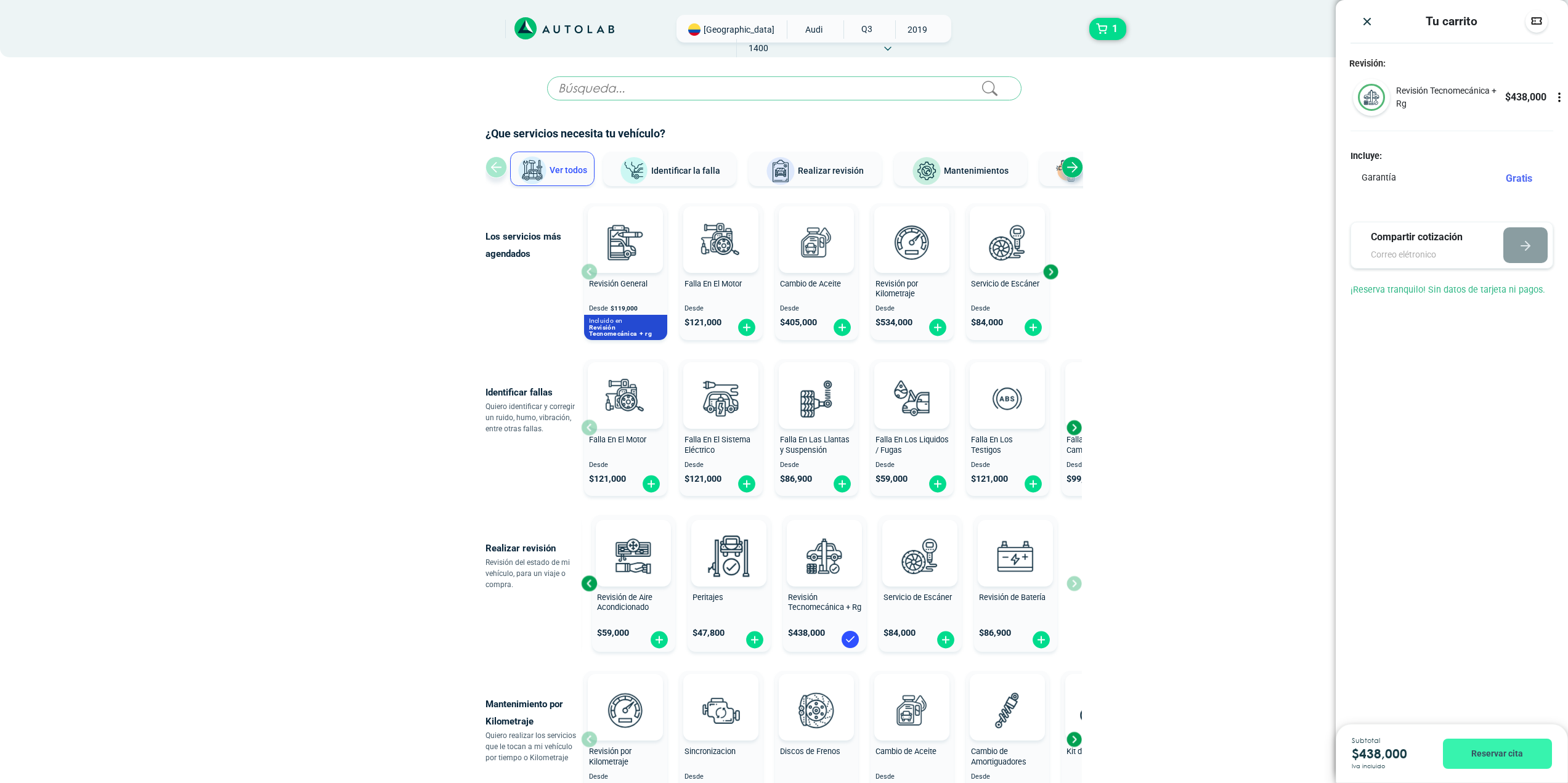
click at [1477, 754] on button "Reservar cita" at bounding box center [1498, 753] width 109 height 30
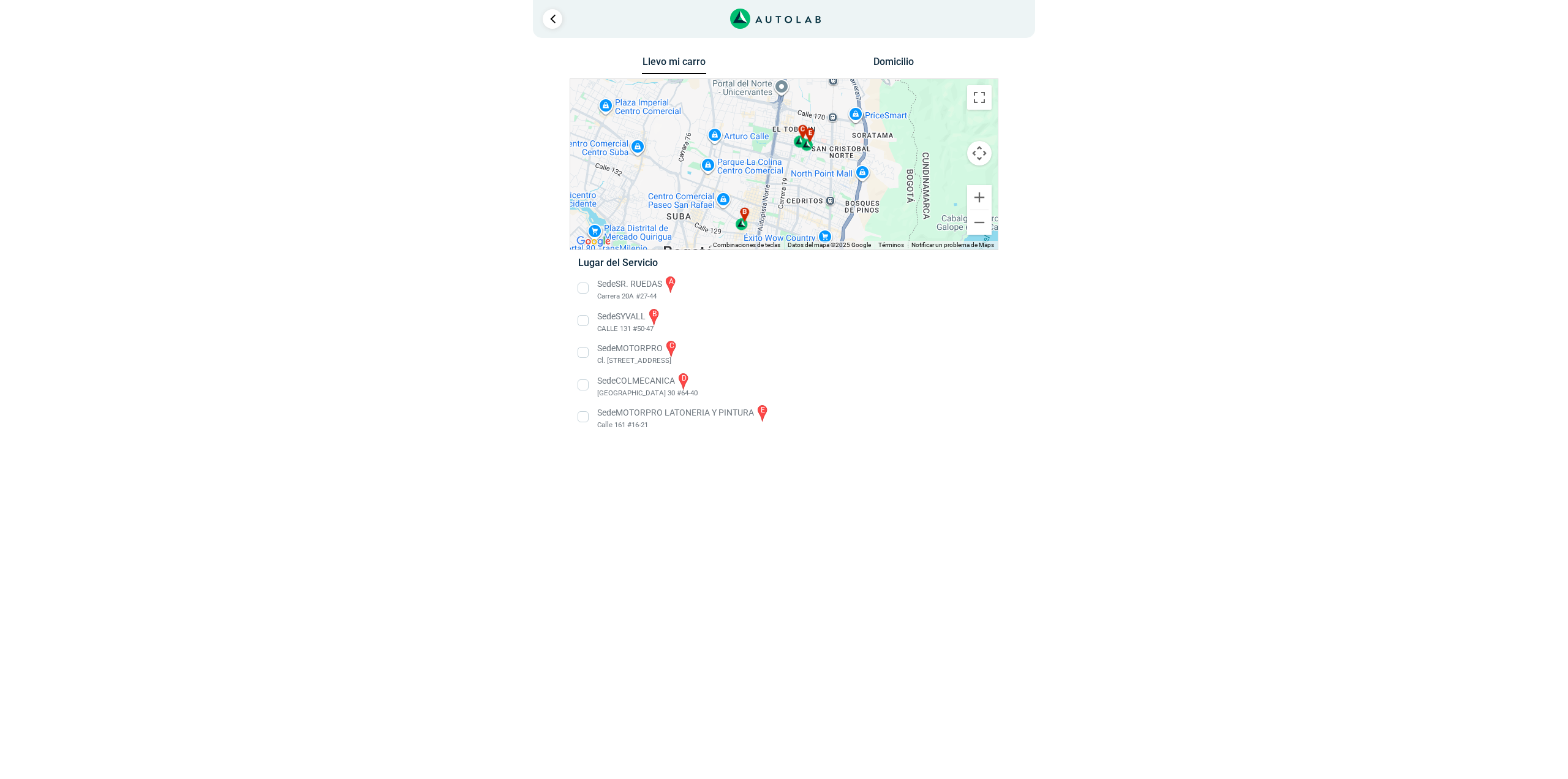
drag, startPoint x: 775, startPoint y: 152, endPoint x: 968, endPoint y: 252, distance: 217.4
click at [968, 252] on div "Llevo mi carro [GEOGRAPHIC_DATA] ← Mover a la izquierda → Mover a la derecha ↑ …" at bounding box center [784, 250] width 429 height 394
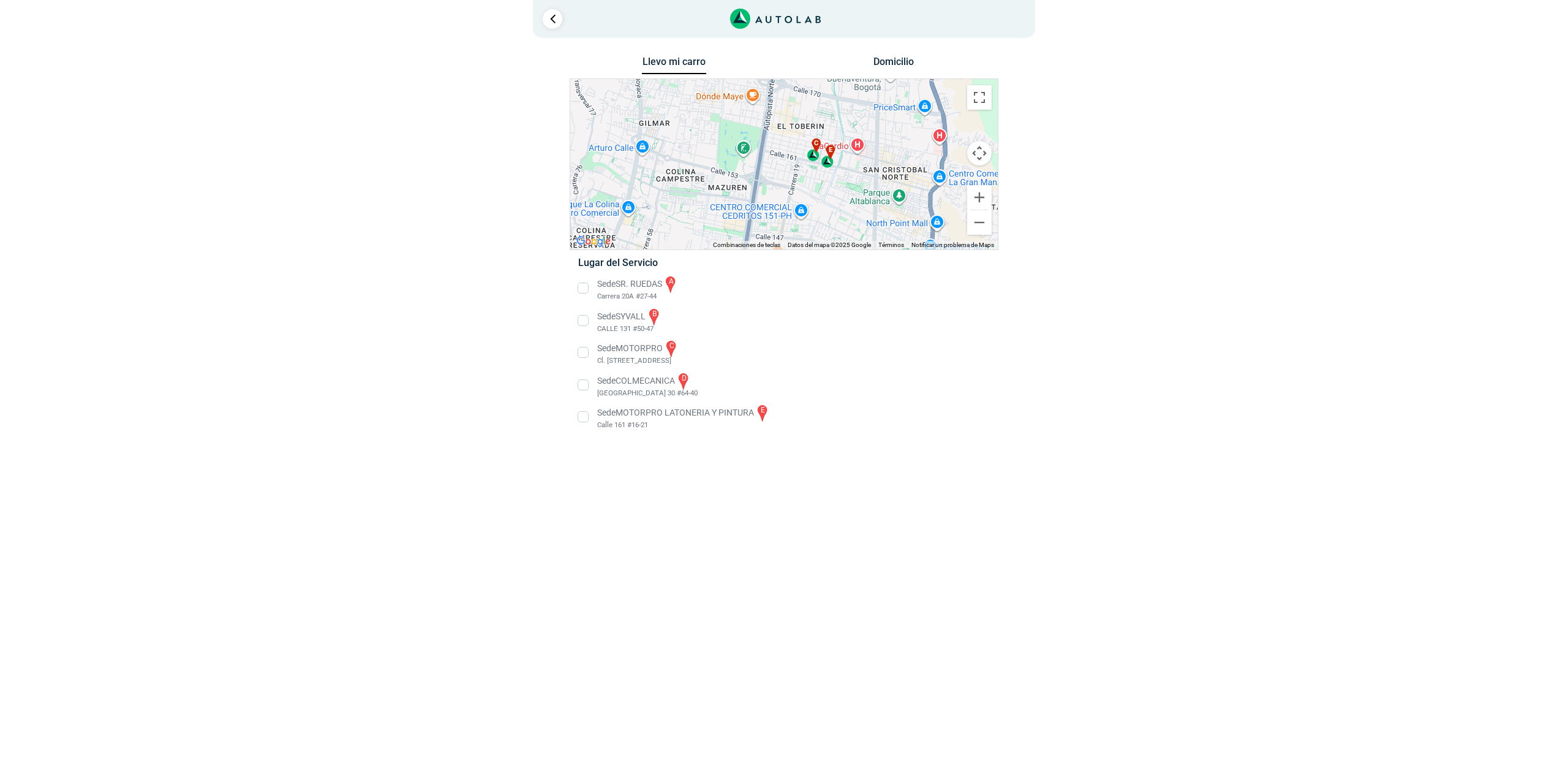
drag, startPoint x: 813, startPoint y: 141, endPoint x: 870, endPoint y: 183, distance: 70.8
click at [870, 183] on div "a b c d e" at bounding box center [784, 164] width 428 height 170
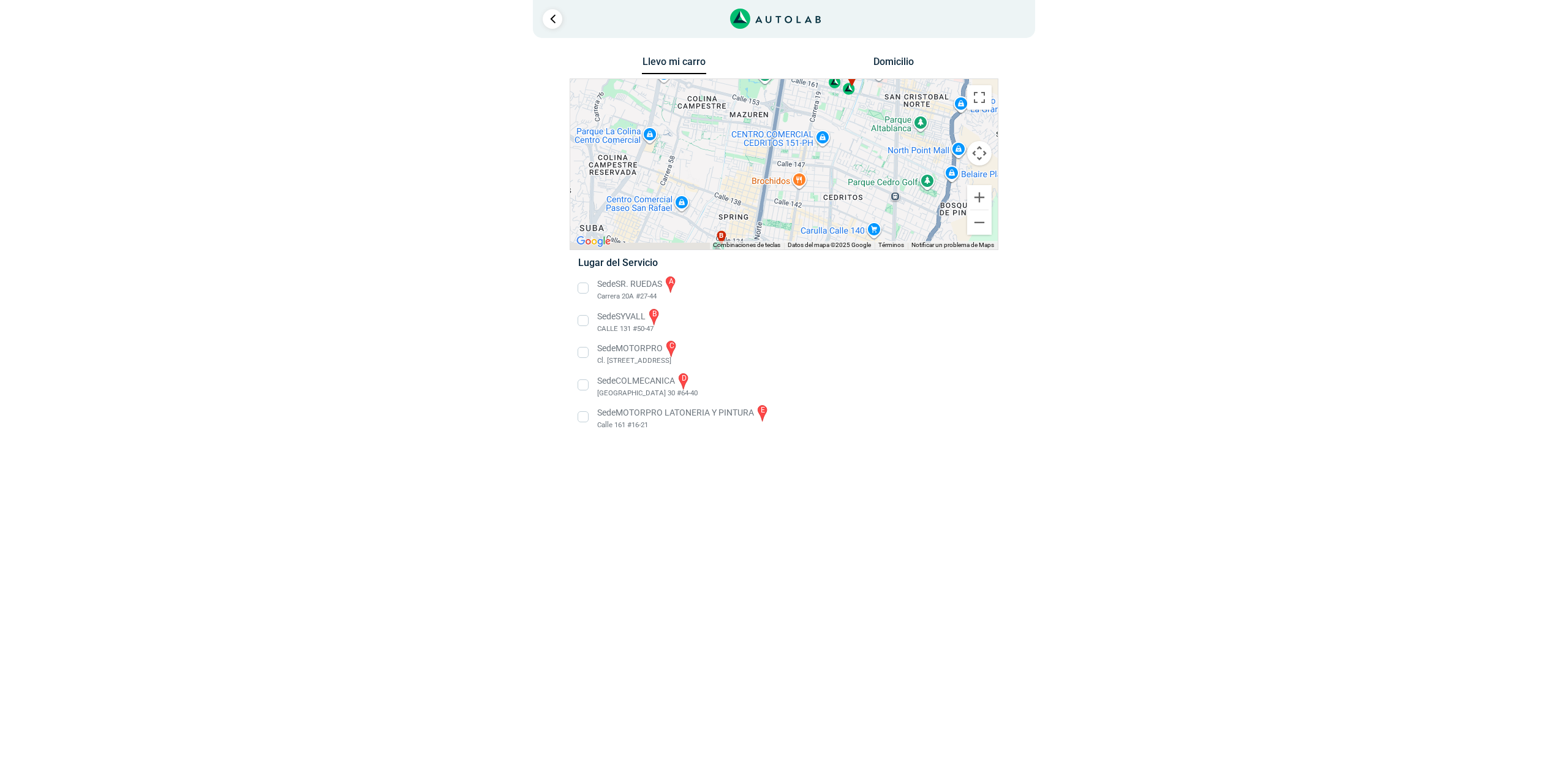
drag, startPoint x: 886, startPoint y: 214, endPoint x: 878, endPoint y: 122, distance: 92.3
click at [878, 122] on div "a b c d e" at bounding box center [784, 164] width 428 height 170
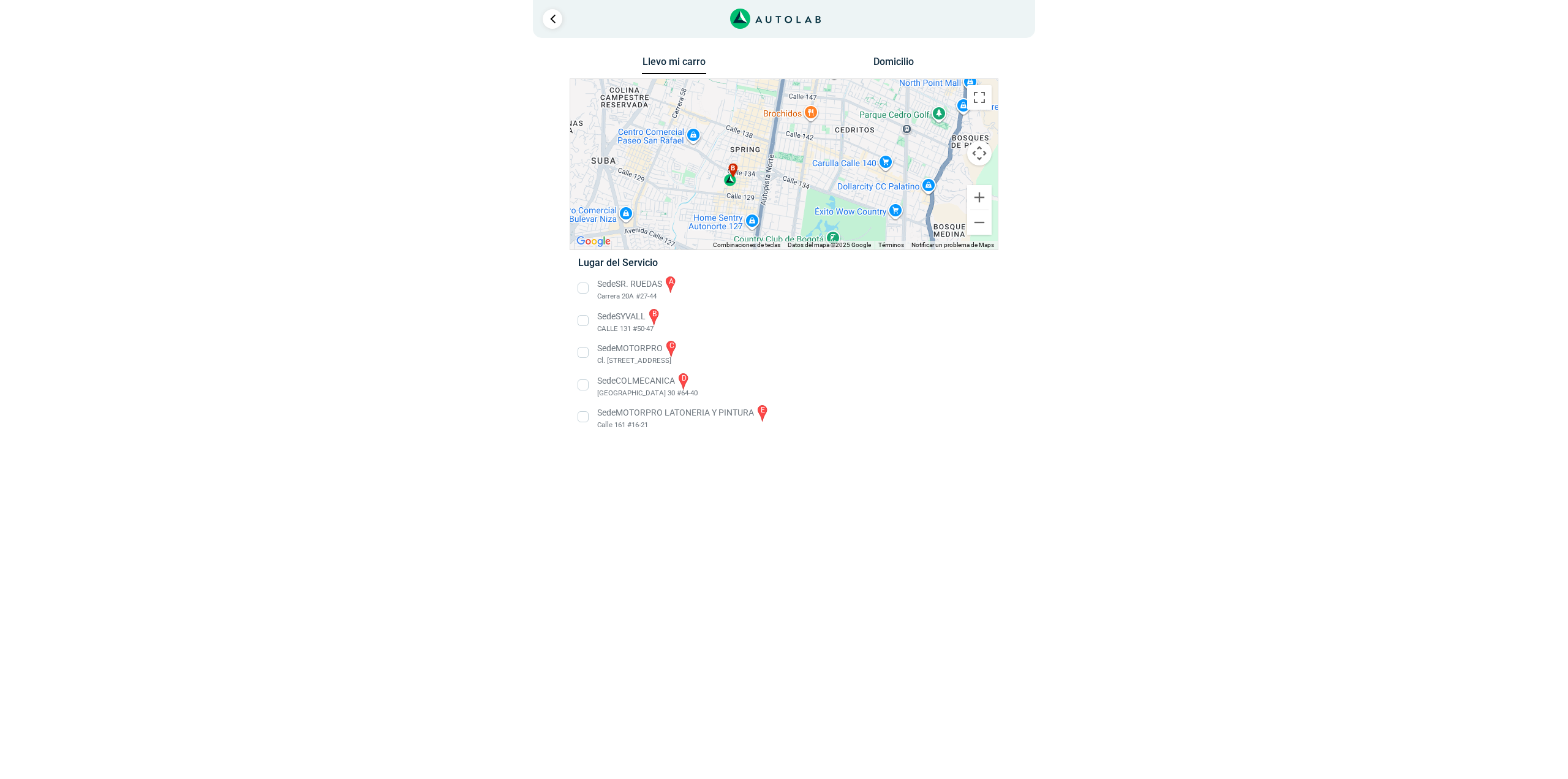
drag, startPoint x: 902, startPoint y: 191, endPoint x: 913, endPoint y: 132, distance: 60.0
click at [913, 132] on div "a b c d e" at bounding box center [784, 164] width 428 height 170
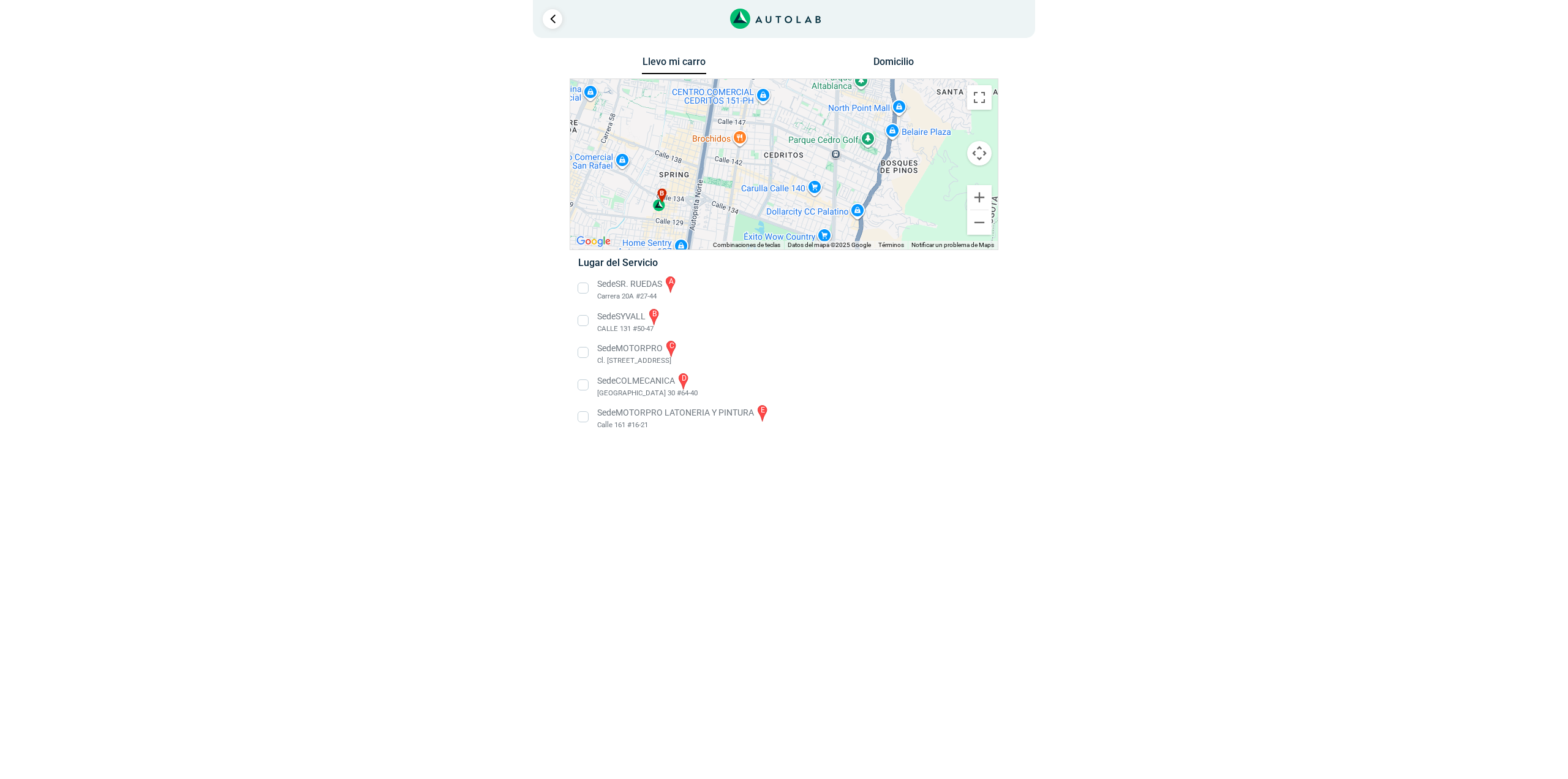
drag, startPoint x: 949, startPoint y: 145, endPoint x: 876, endPoint y: 174, distance: 78.5
click at [876, 174] on div "a b c d e" at bounding box center [784, 164] width 428 height 170
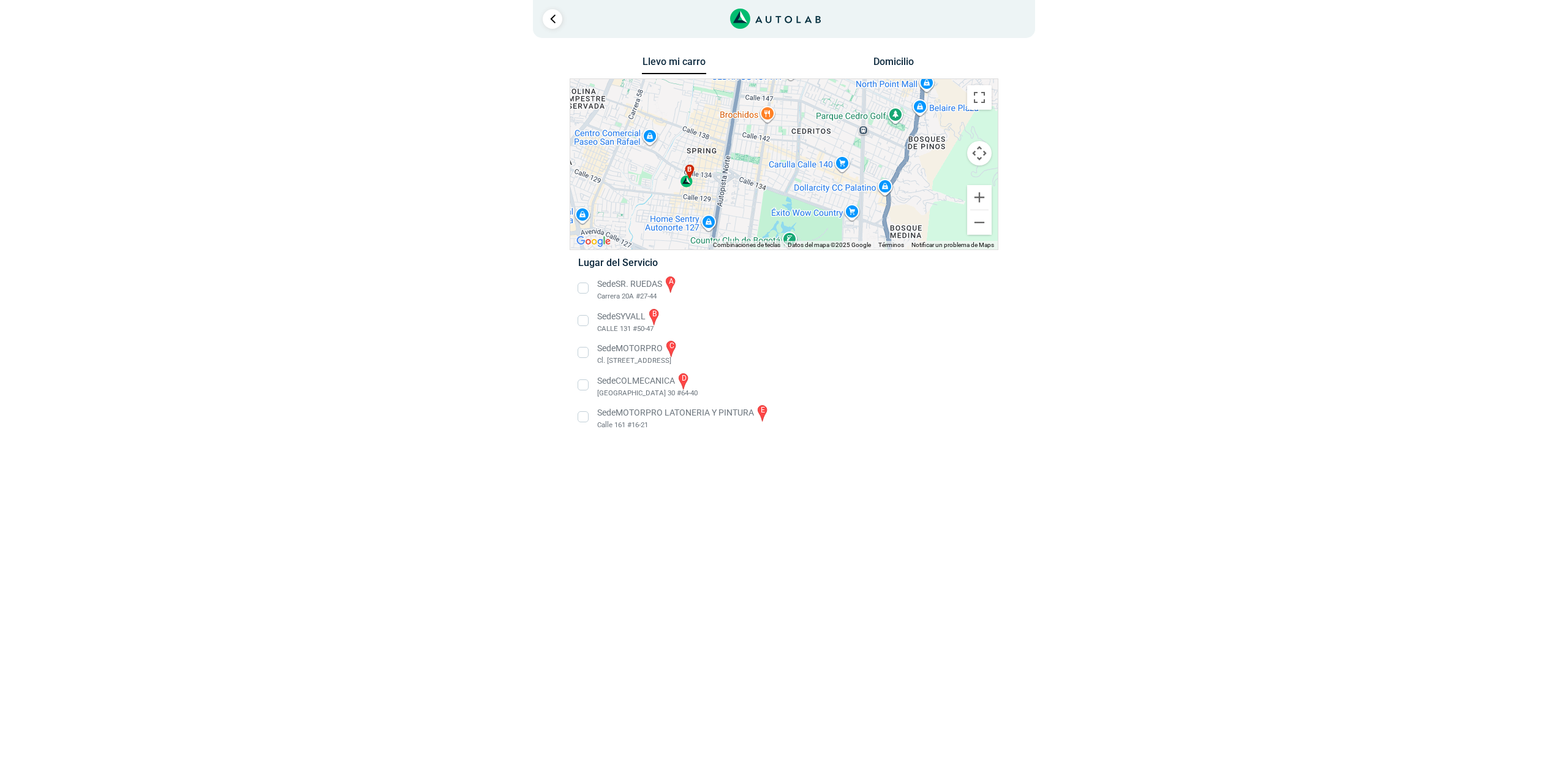
drag, startPoint x: 864, startPoint y: 156, endPoint x: 889, endPoint y: 136, distance: 32.0
click at [889, 136] on div "a b c d e" at bounding box center [784, 164] width 428 height 170
click at [614, 315] on li "Sede SYVALL b CALLE 131 #50-47" at bounding box center [784, 320] width 430 height 28
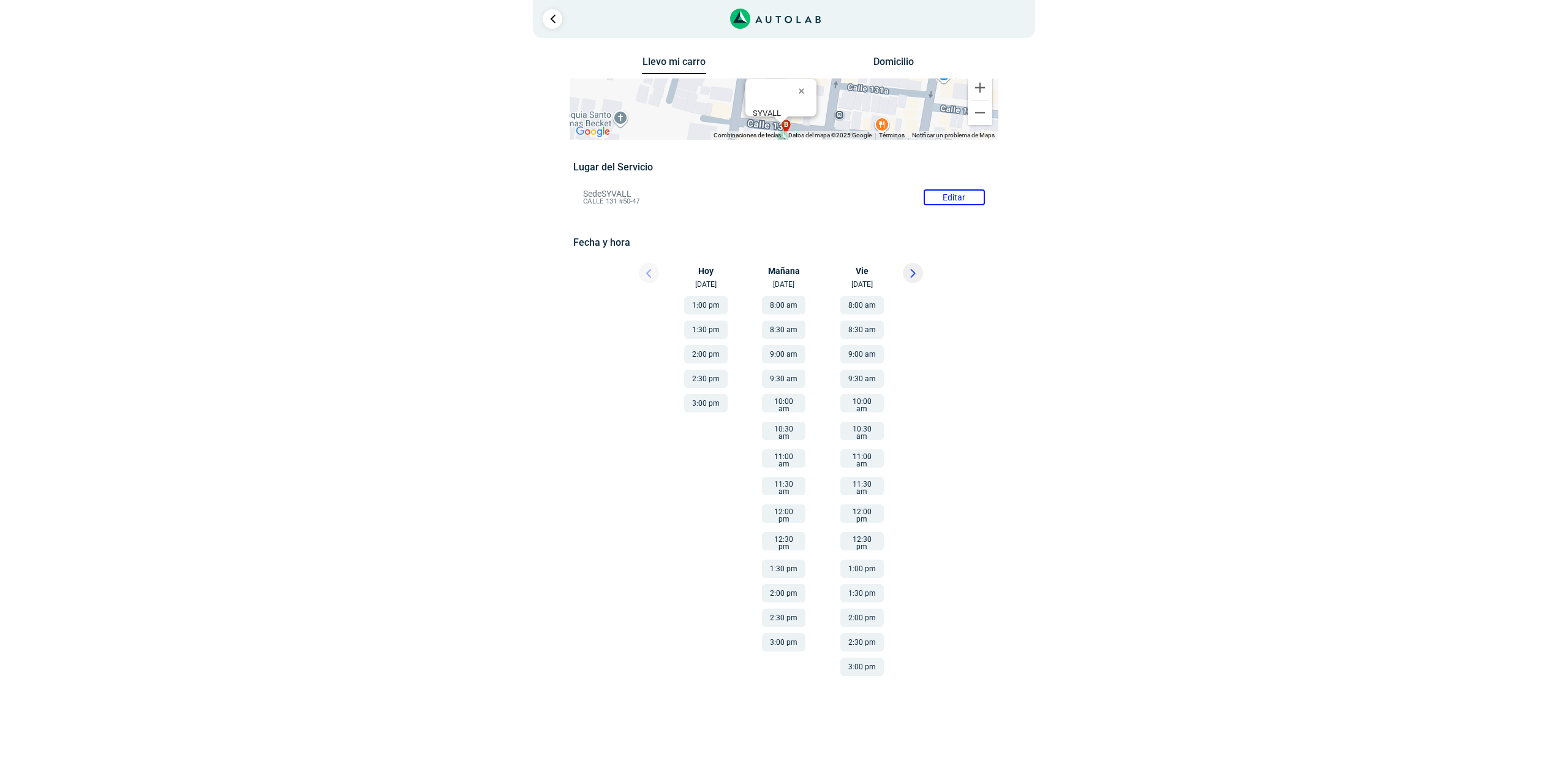
click at [697, 350] on button "2:00 pm" at bounding box center [706, 354] width 43 height 19
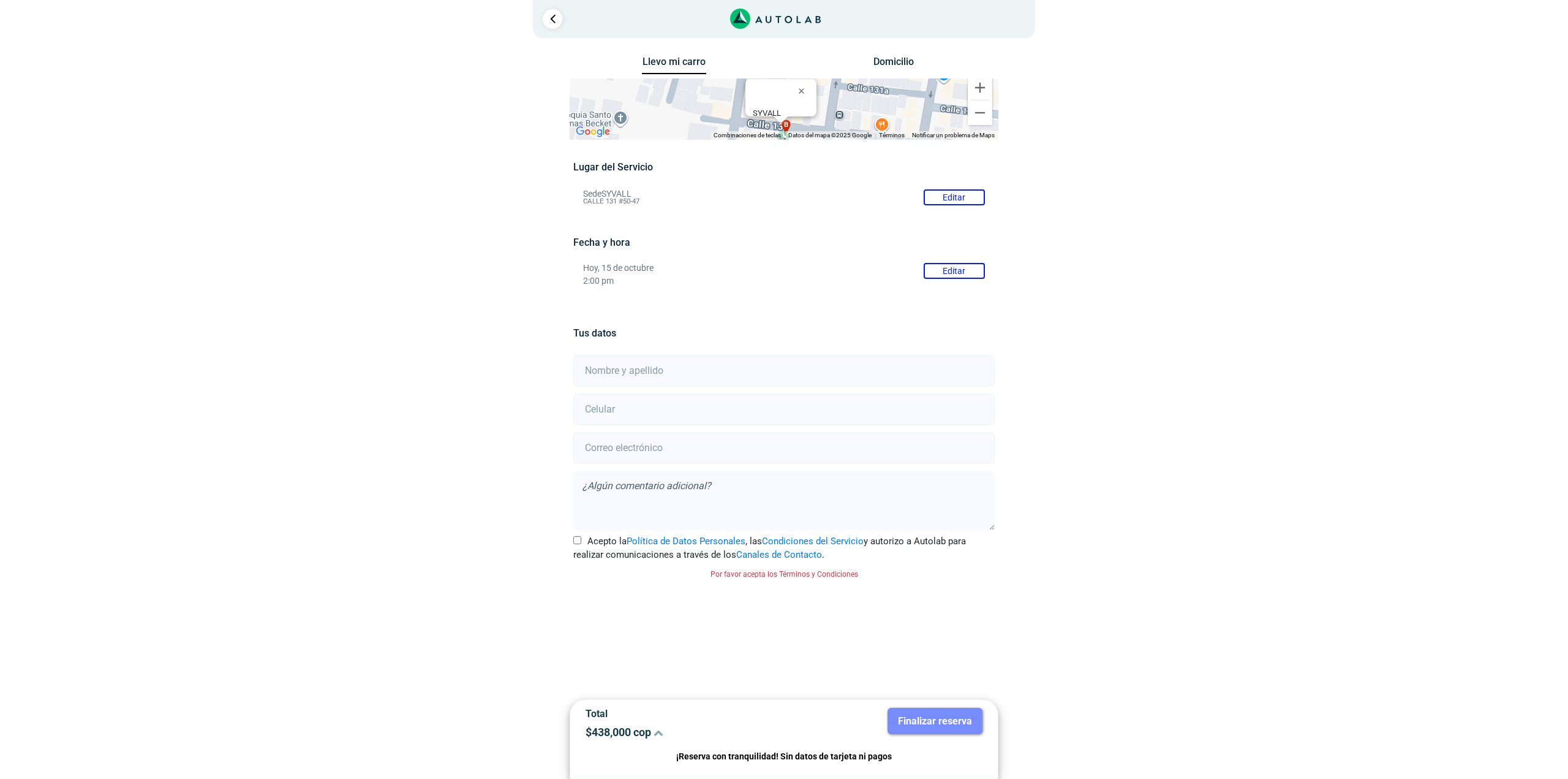
click at [812, 365] on input "text" at bounding box center [784, 371] width 421 height 31
type input "[PERSON_NAME]"
type input "3046310566"
type input "[EMAIL_ADDRESS][DOMAIN_NAME]"
click at [745, 487] on textarea at bounding box center [784, 501] width 421 height 59
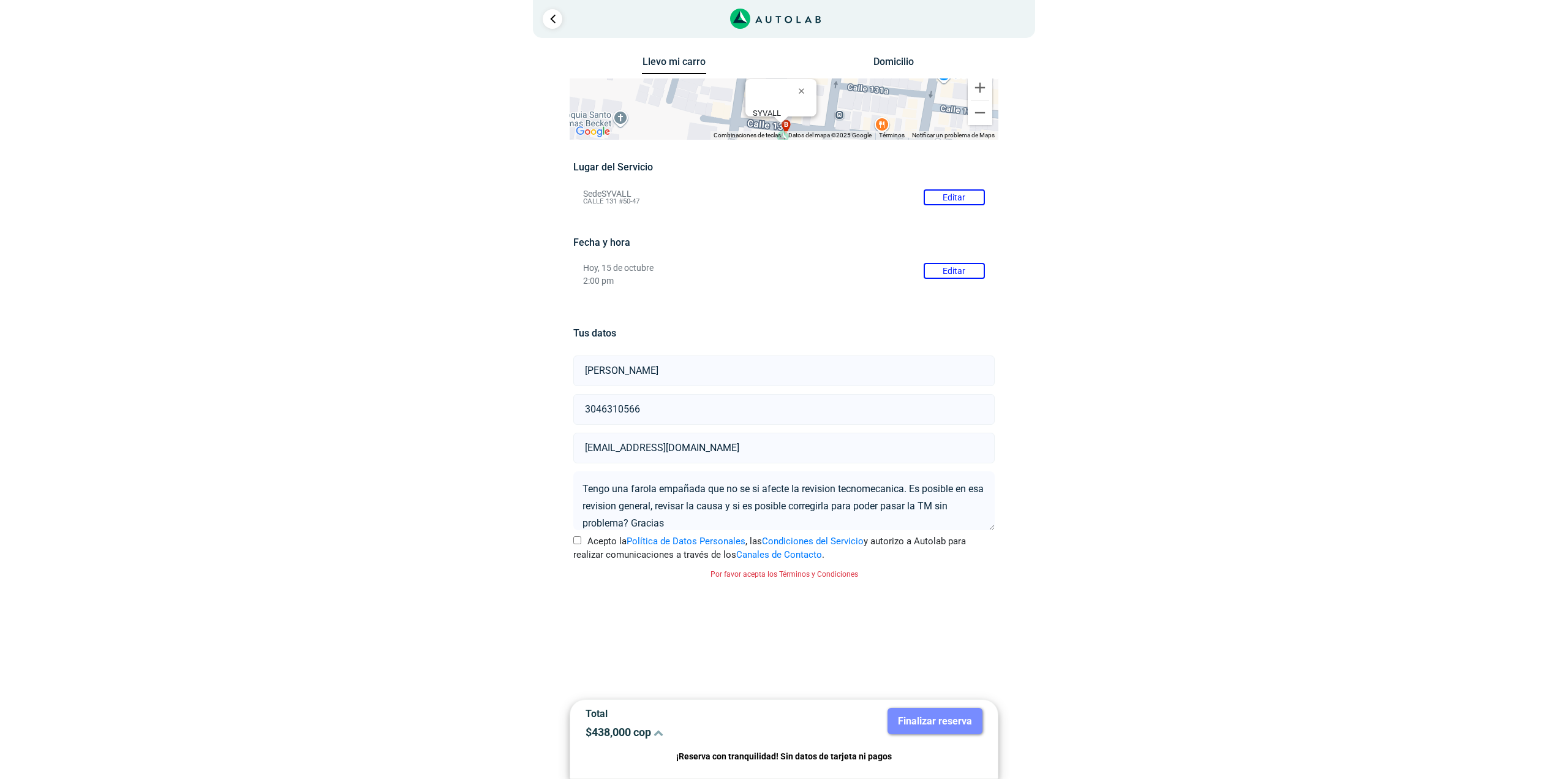
type textarea "Tengo una farola empañada que no se si afecte la revision tecnomecanica. Es pos…"
click at [579, 539] on input "Acepto la Política de Datos Personales , las Condiciones del Servicio y autoriz…" at bounding box center [577, 540] width 8 height 8
checkbox input "true"
click at [958, 718] on button "Finalizar reserva" at bounding box center [935, 721] width 95 height 26
